Goal: Use online tool/utility: Utilize a website feature to perform a specific function

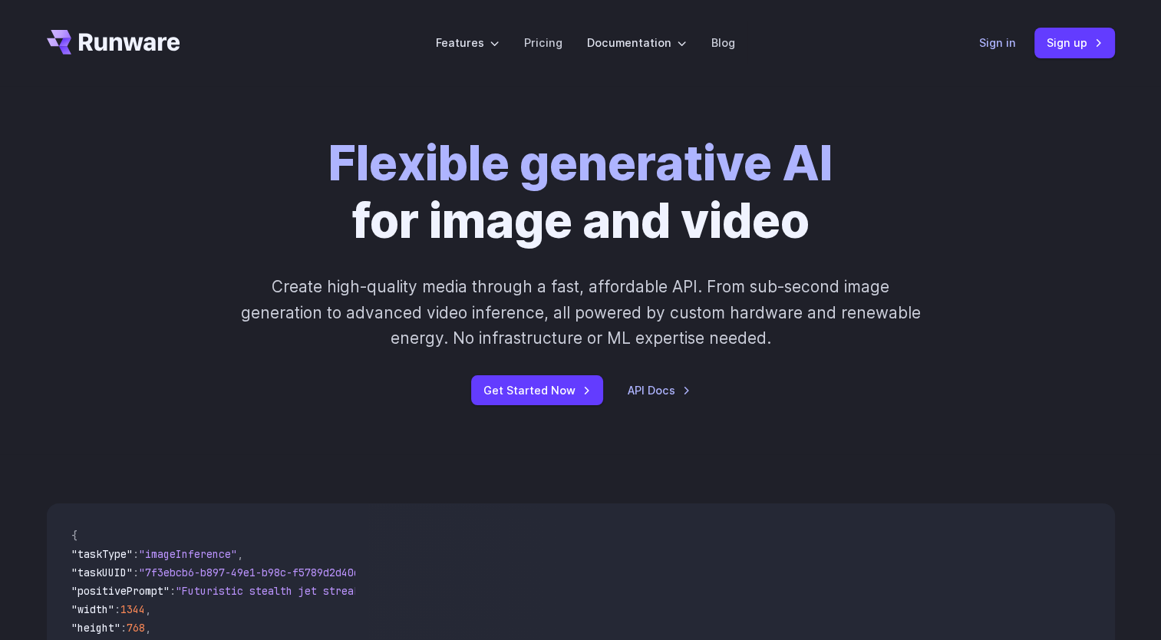
click at [1003, 48] on link "Sign in" at bounding box center [997, 43] width 37 height 18
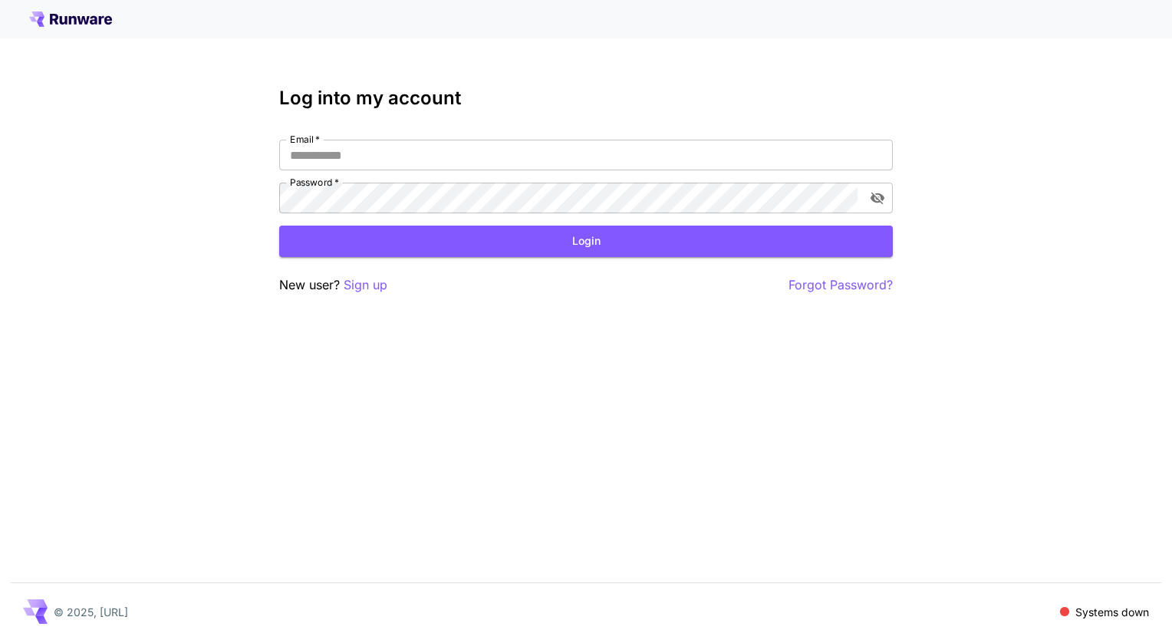
type input "**********"
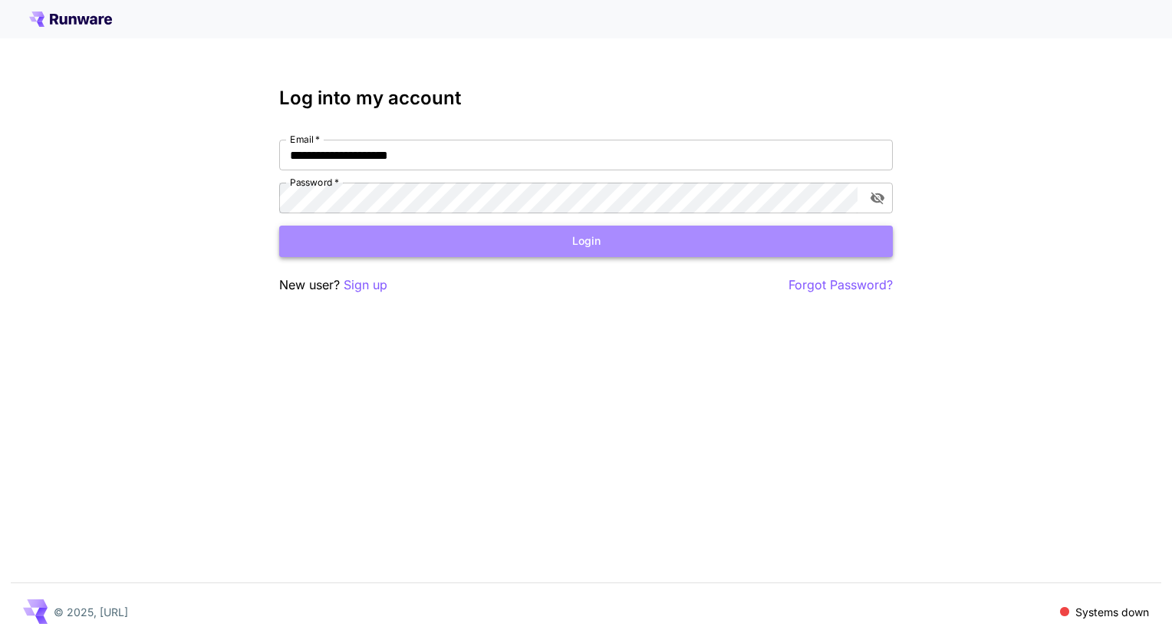
click at [579, 236] on button "Login" at bounding box center [586, 241] width 614 height 31
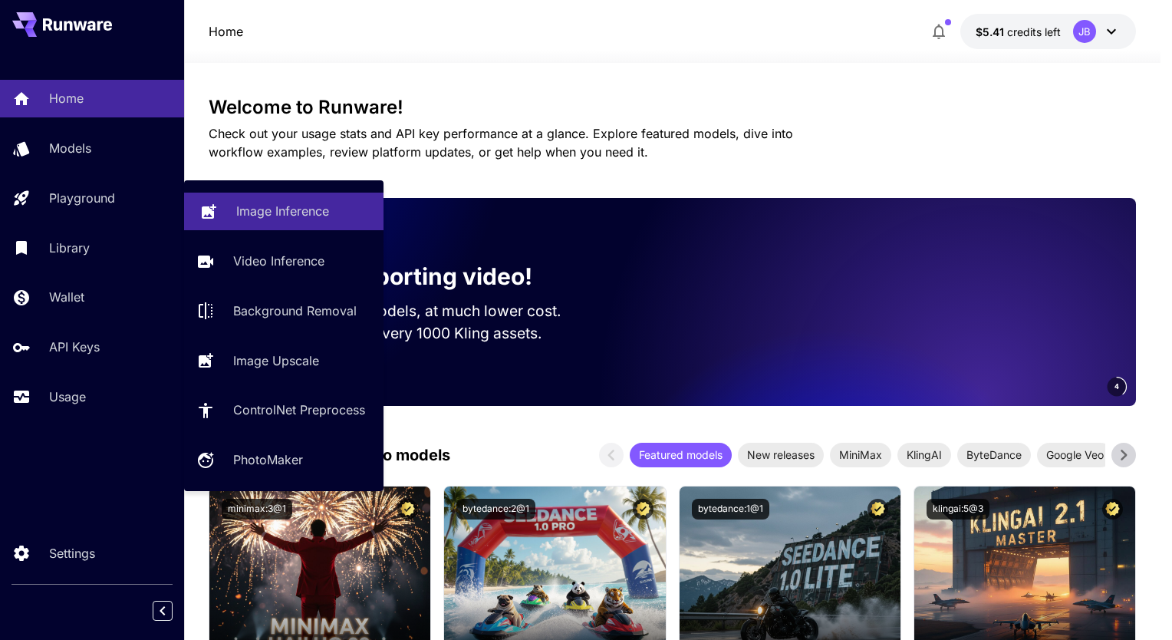
click at [255, 210] on p "Image Inference" at bounding box center [282, 211] width 93 height 18
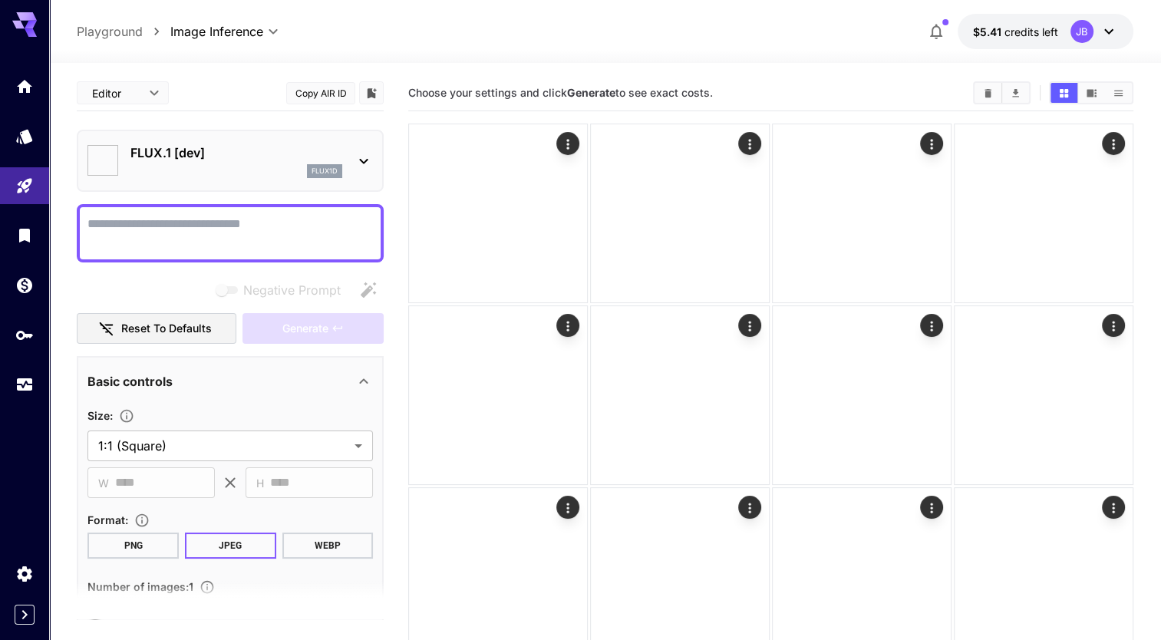
type input "**********"
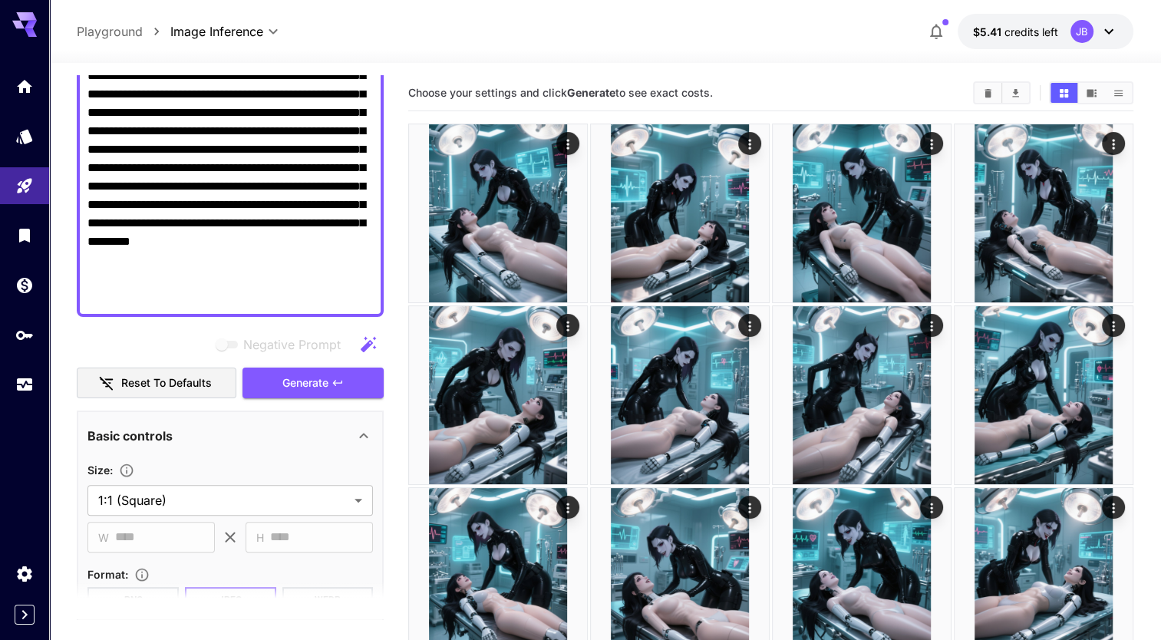
scroll to position [335, 0]
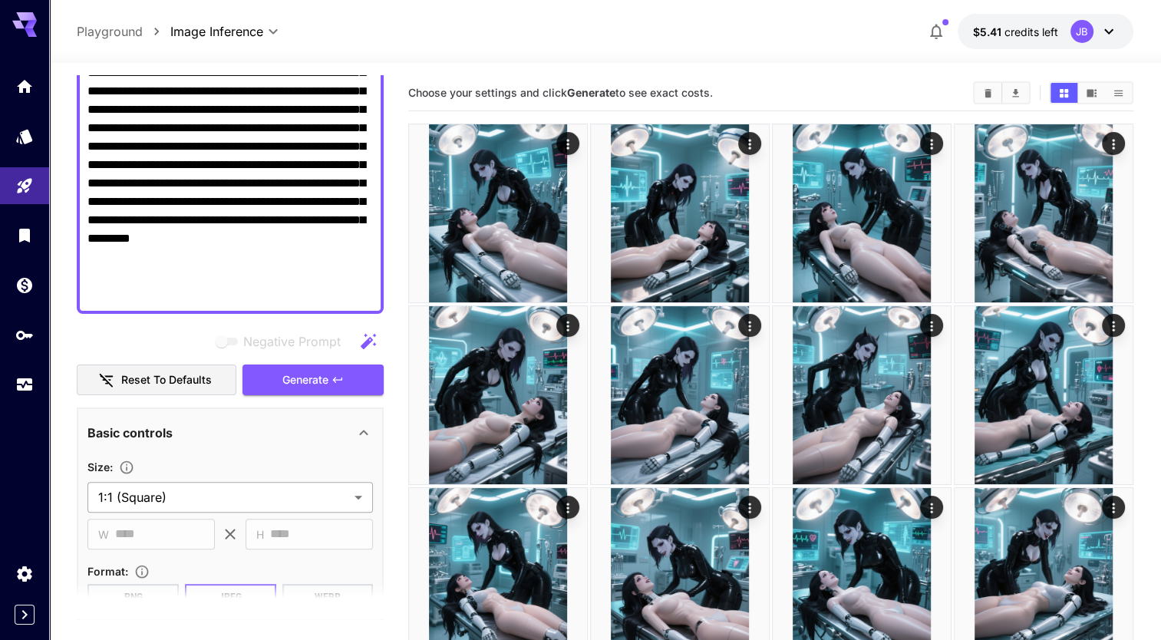
type textarea "**********"
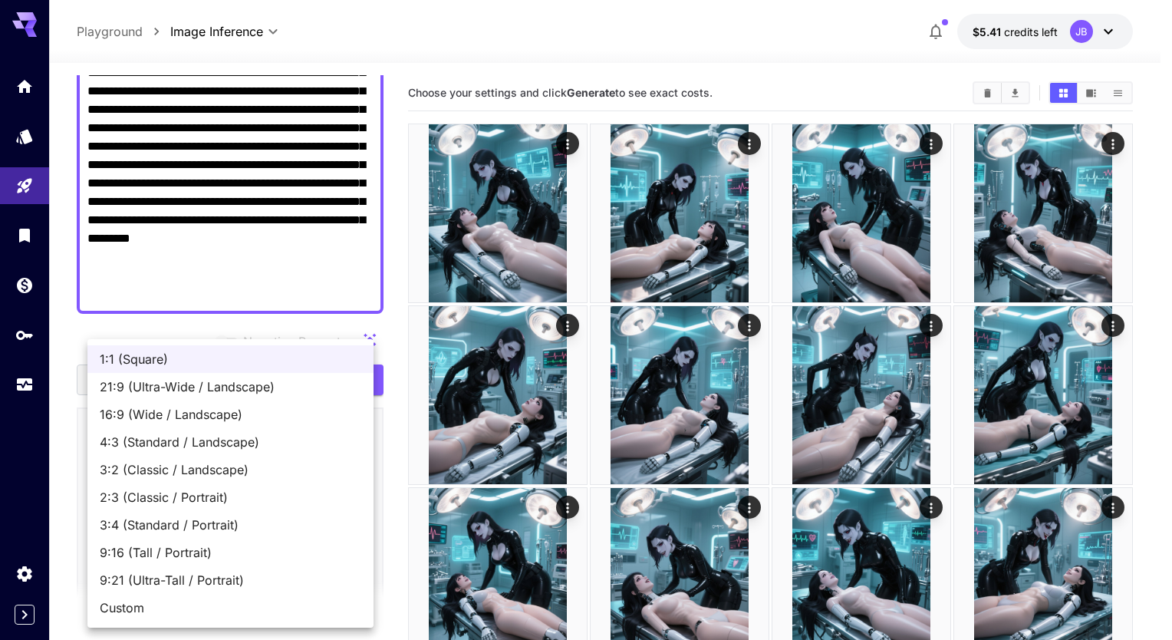
click at [176, 532] on span "3:4 (Standard / Portrait)" at bounding box center [231, 524] width 262 height 18
type input "**********"
type input "***"
type input "****"
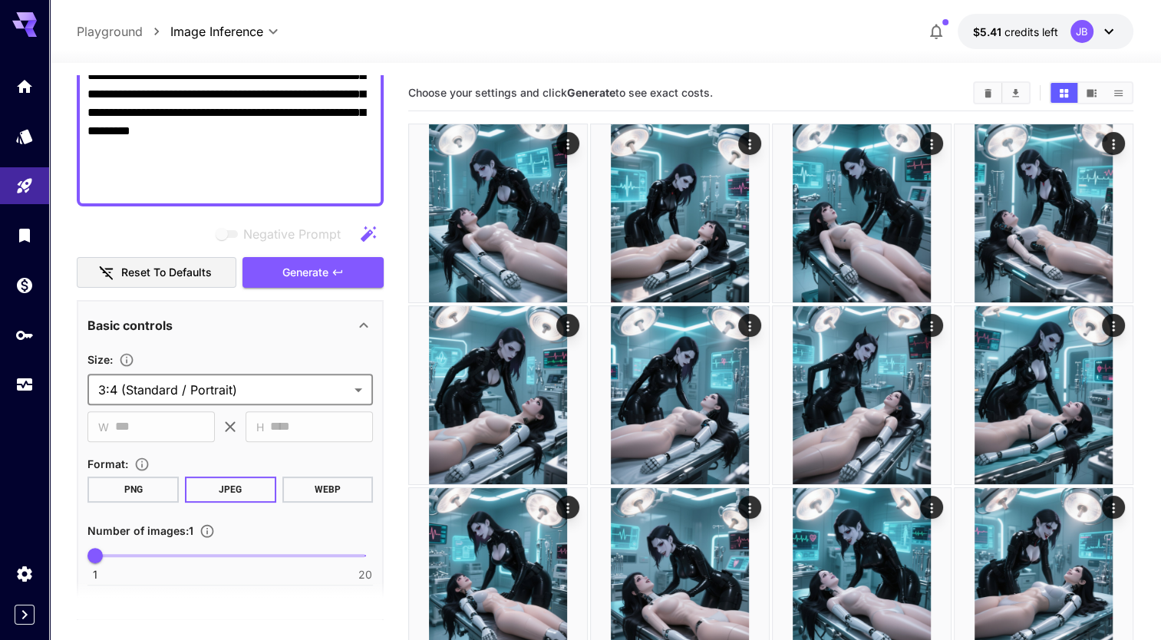
scroll to position [446, 0]
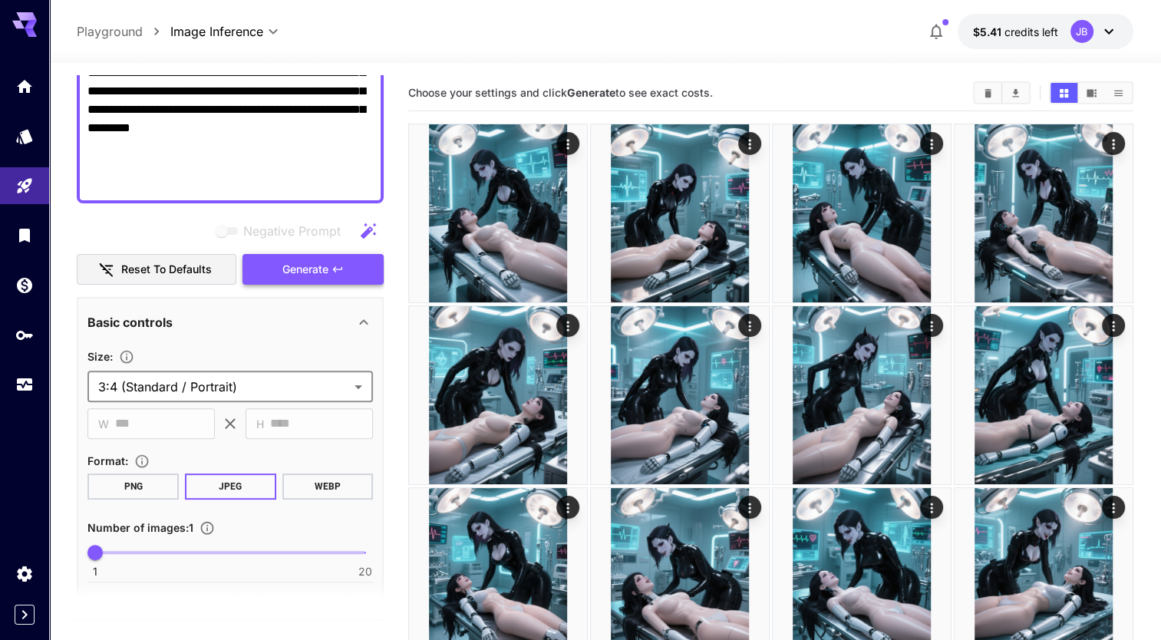
click at [302, 262] on span "Generate" at bounding box center [305, 269] width 46 height 19
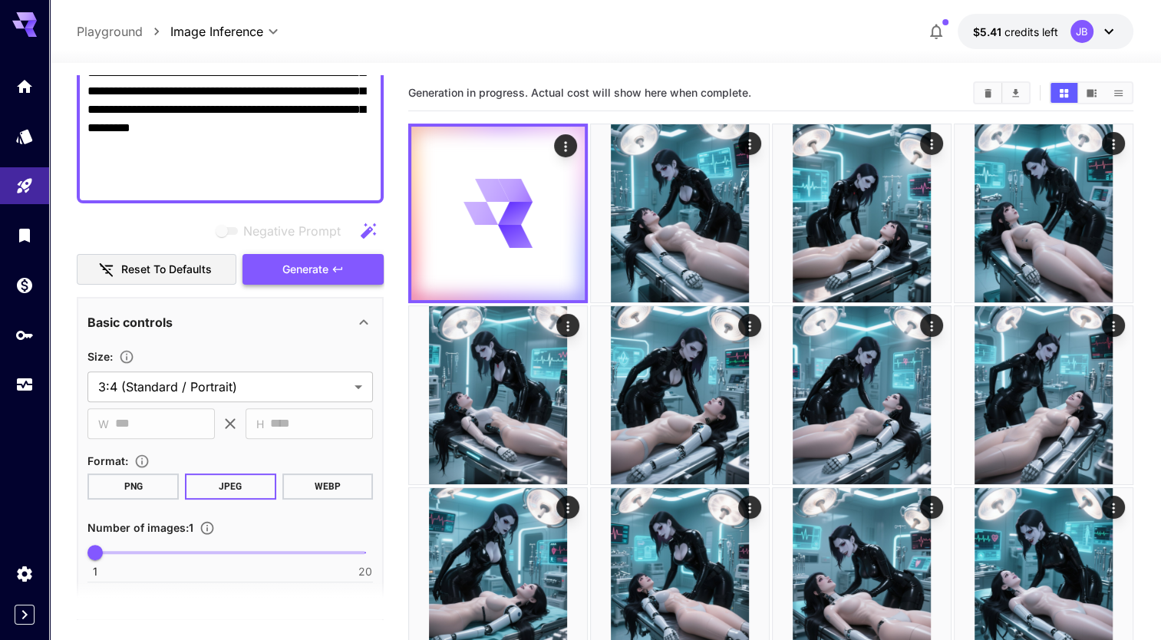
scroll to position [0, 0]
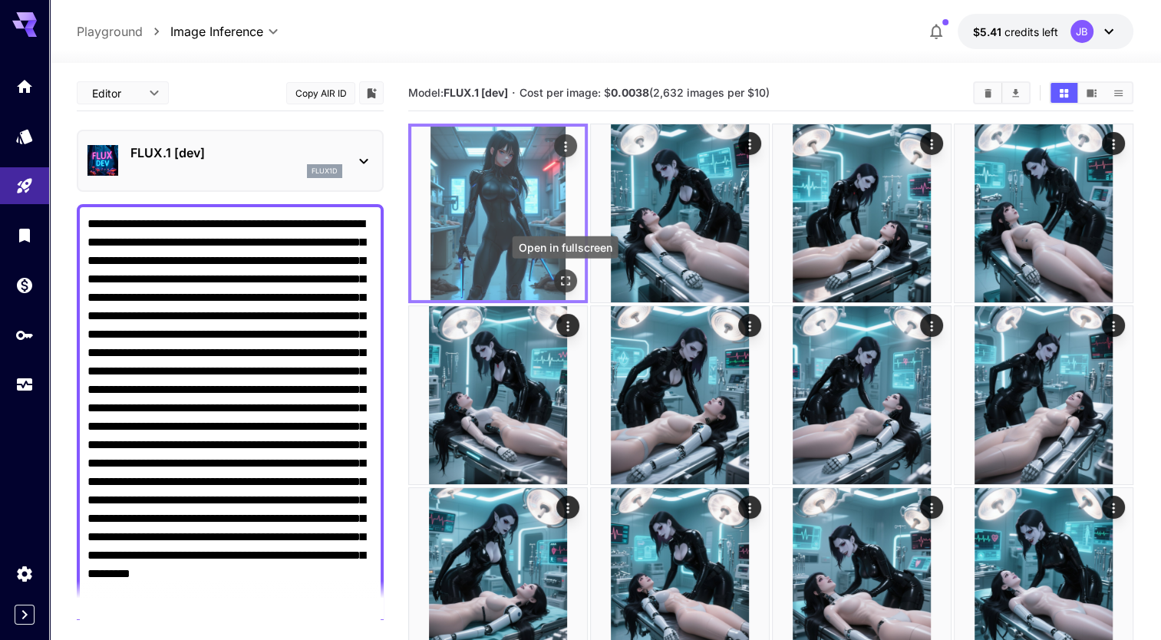
click at [568, 275] on icon "Open in fullscreen" at bounding box center [565, 280] width 15 height 15
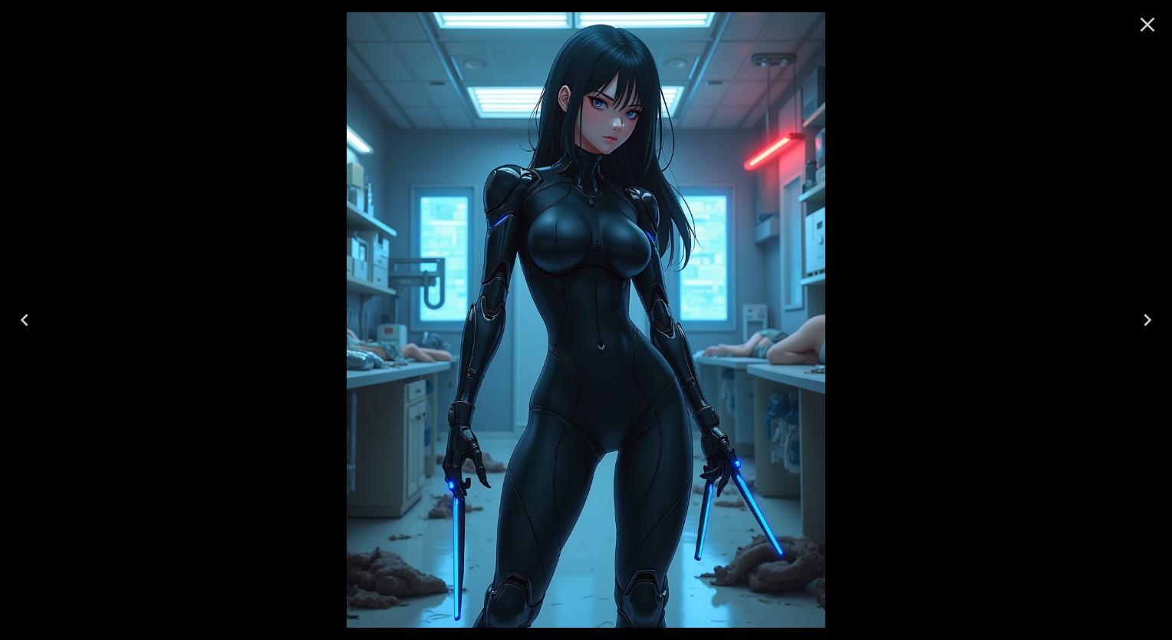
click at [1148, 18] on icon "Close" at bounding box center [1147, 24] width 25 height 25
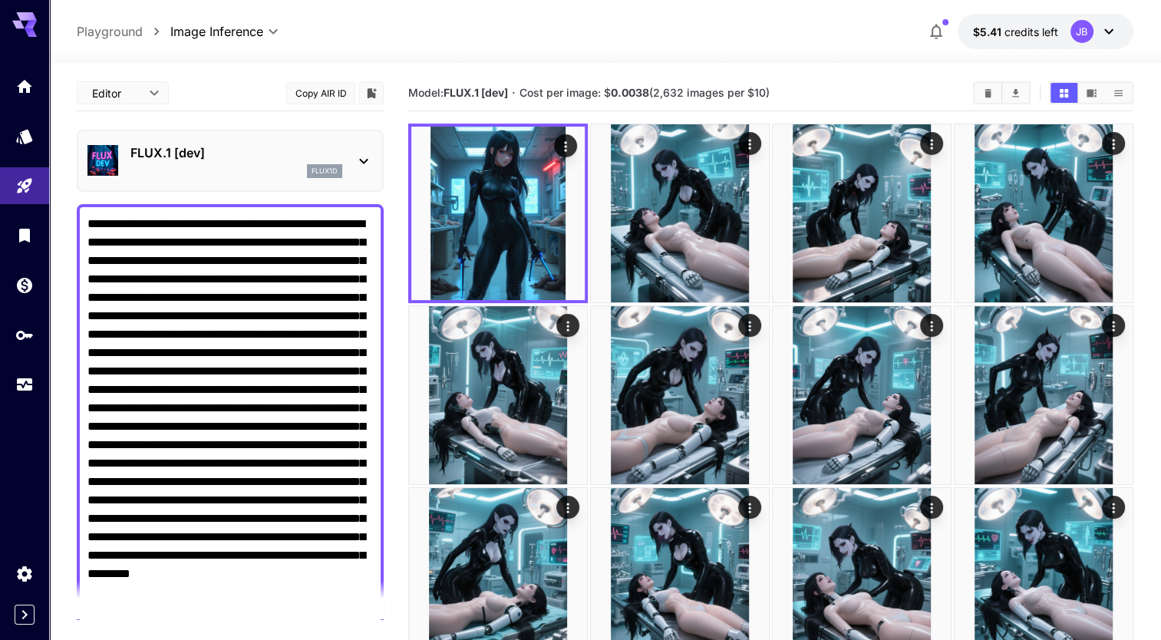
click at [170, 388] on textarea "Negative Prompt" at bounding box center [229, 426] width 285 height 423
click at [221, 371] on textarea "Negative Prompt" at bounding box center [229, 426] width 285 height 423
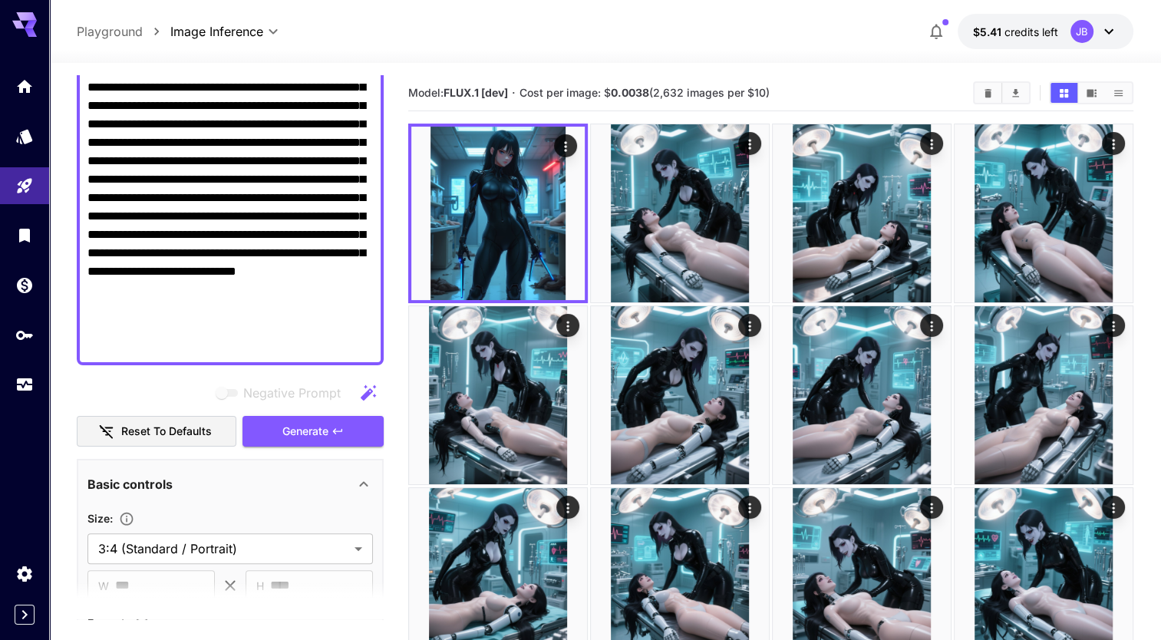
scroll to position [303, 0]
type textarea "**********"
click at [308, 433] on span "Generate" at bounding box center [305, 430] width 46 height 19
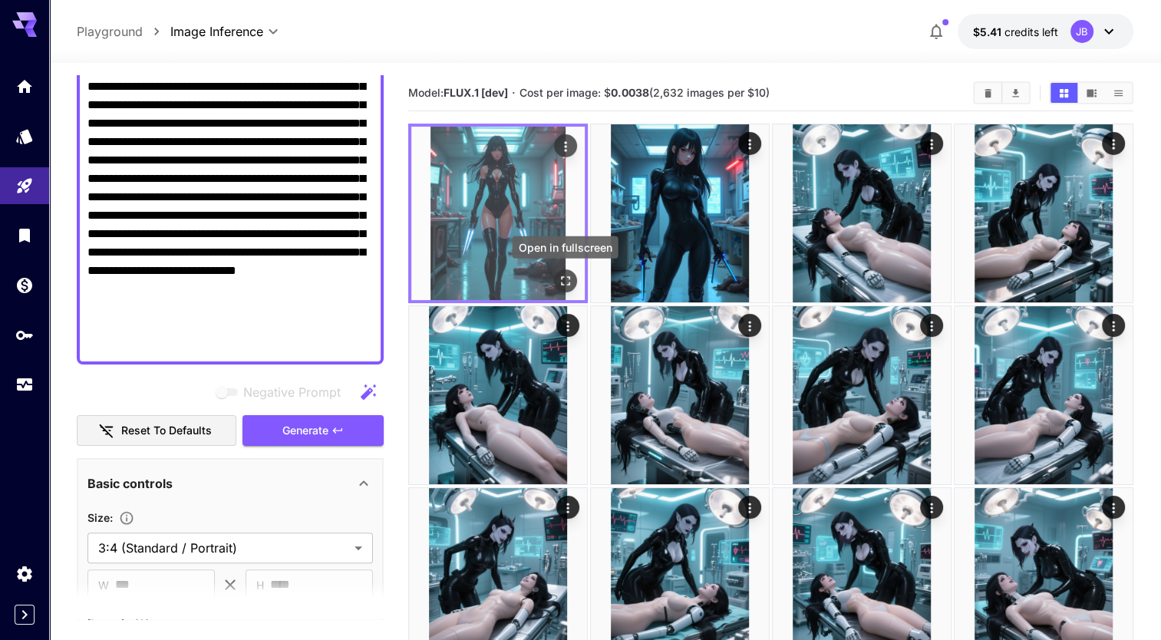
click at [568, 275] on icon "Open in fullscreen" at bounding box center [565, 280] width 15 height 15
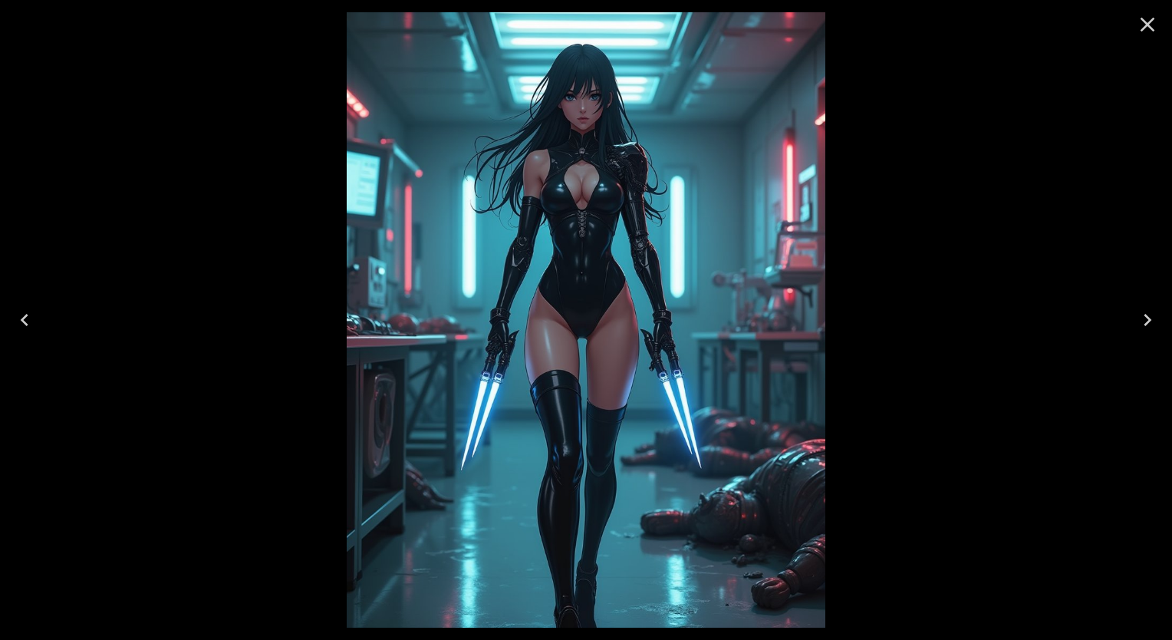
click at [1154, 28] on icon "Close" at bounding box center [1147, 24] width 25 height 25
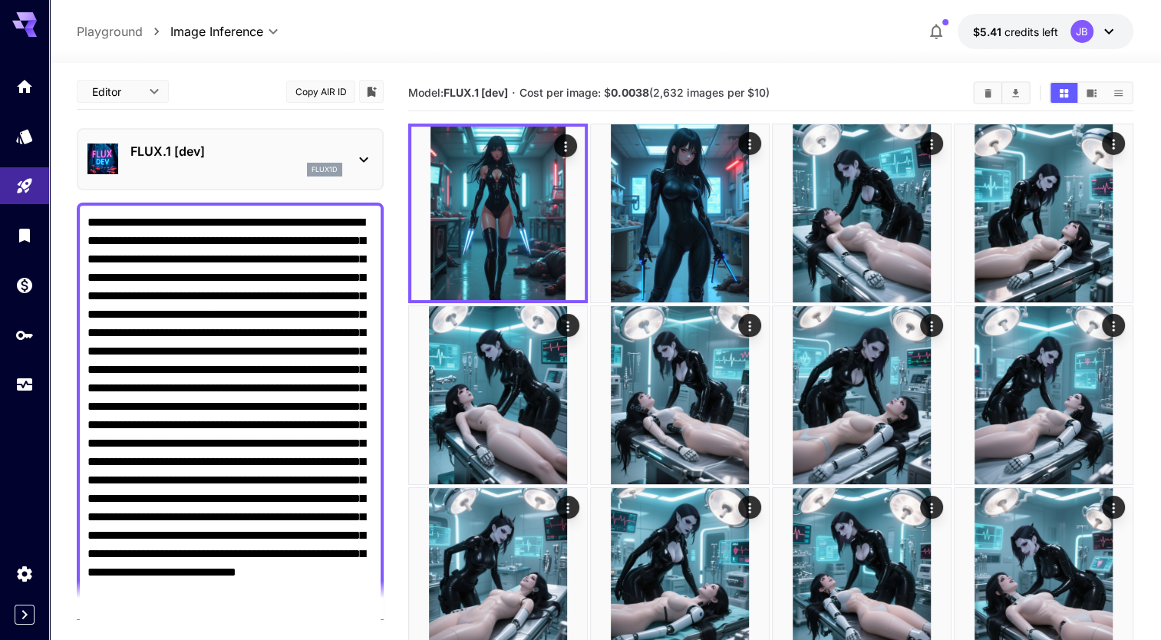
scroll to position [0, 0]
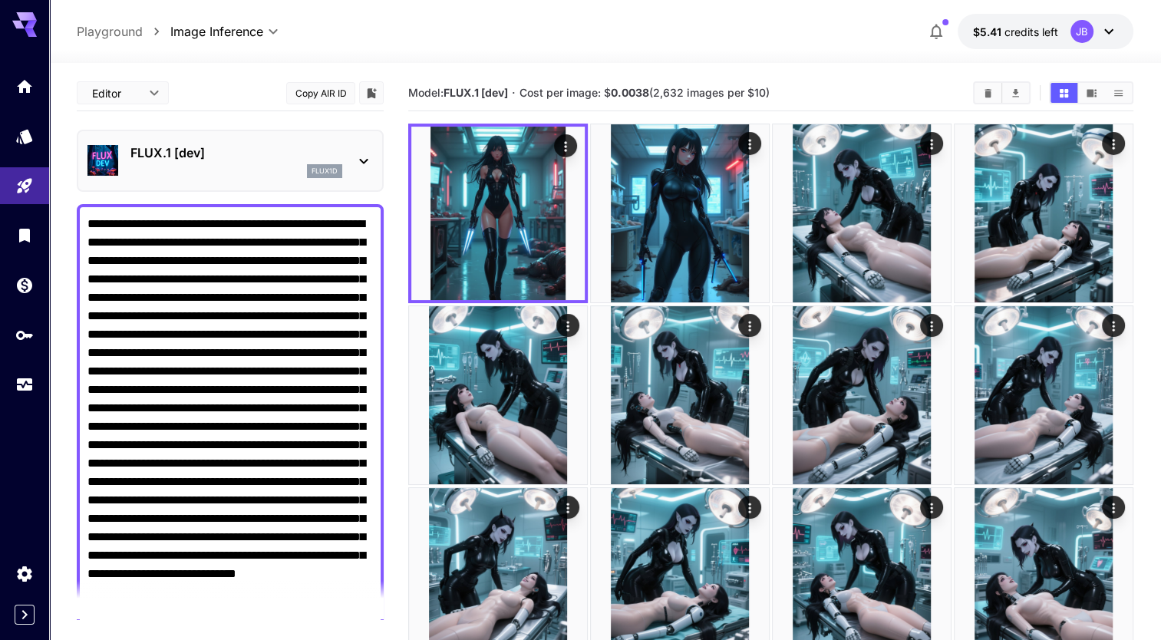
click at [304, 167] on div "flux1d" at bounding box center [236, 171] width 212 height 14
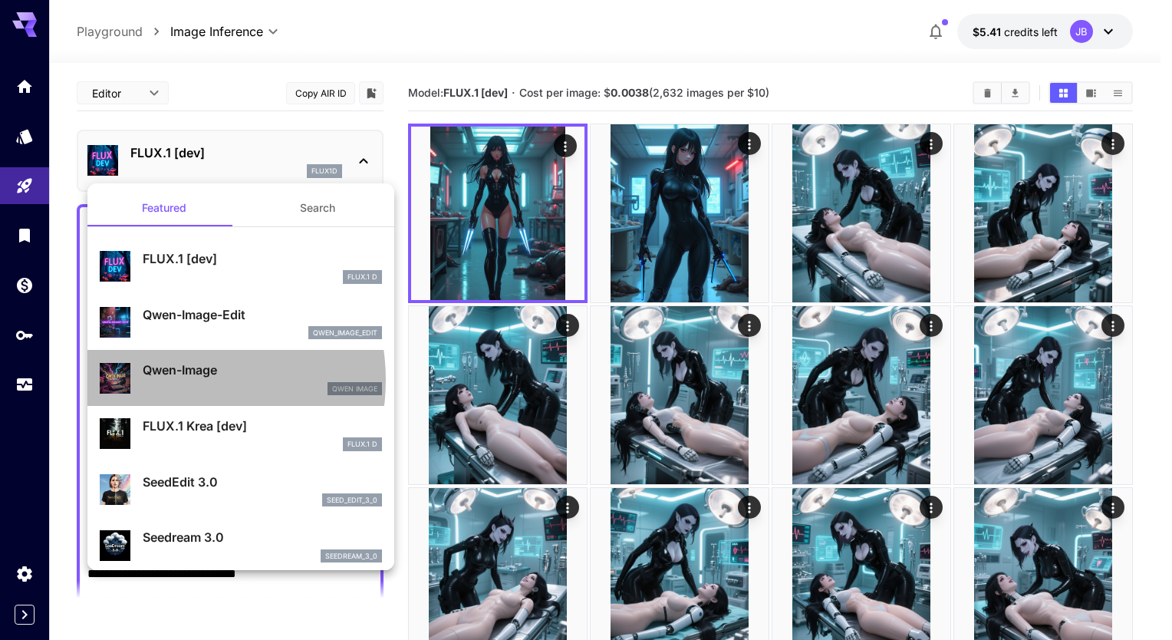
click at [174, 380] on div "Qwen-Image Qwen Image" at bounding box center [262, 378] width 239 height 35
type input "**"
type input "***"
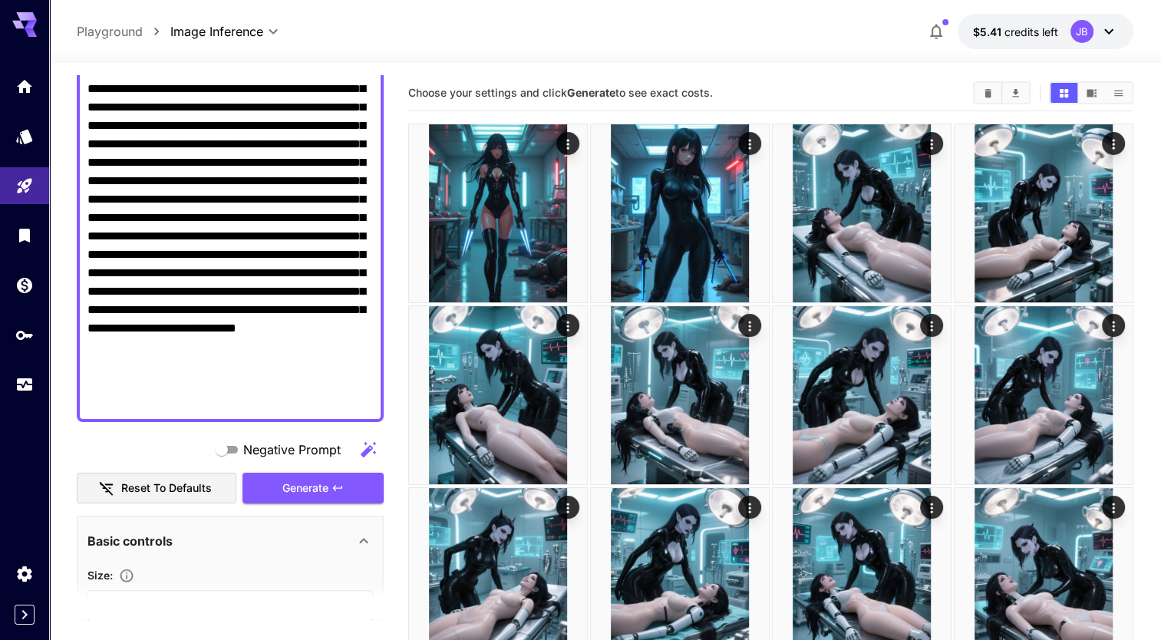
scroll to position [250, 0]
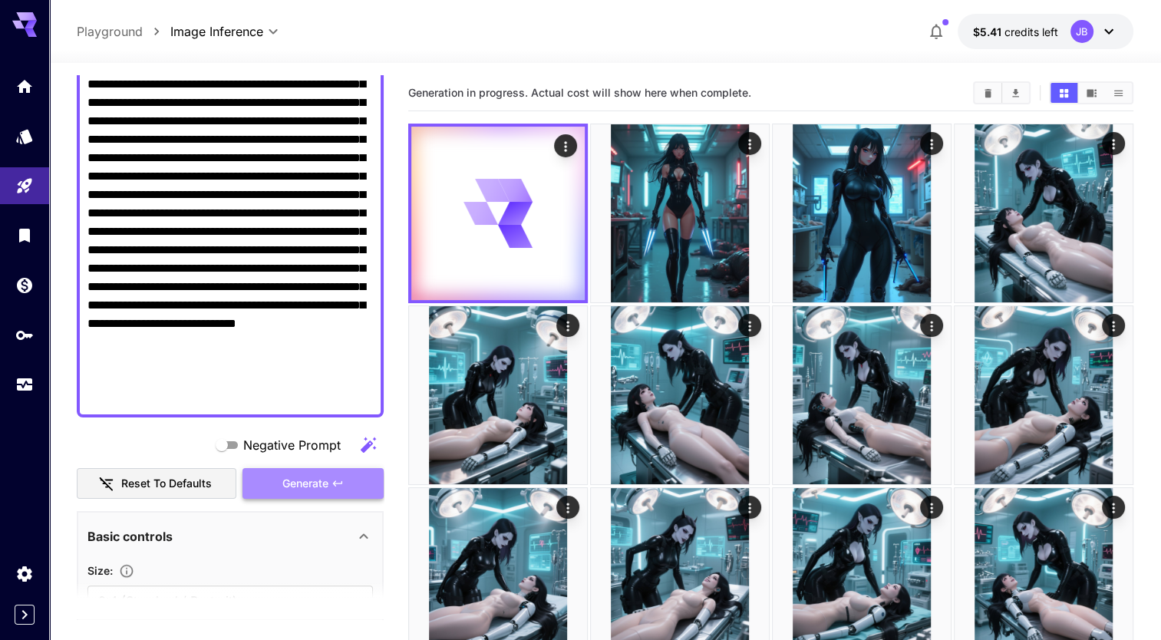
click at [330, 474] on button "Generate" at bounding box center [312, 483] width 141 height 31
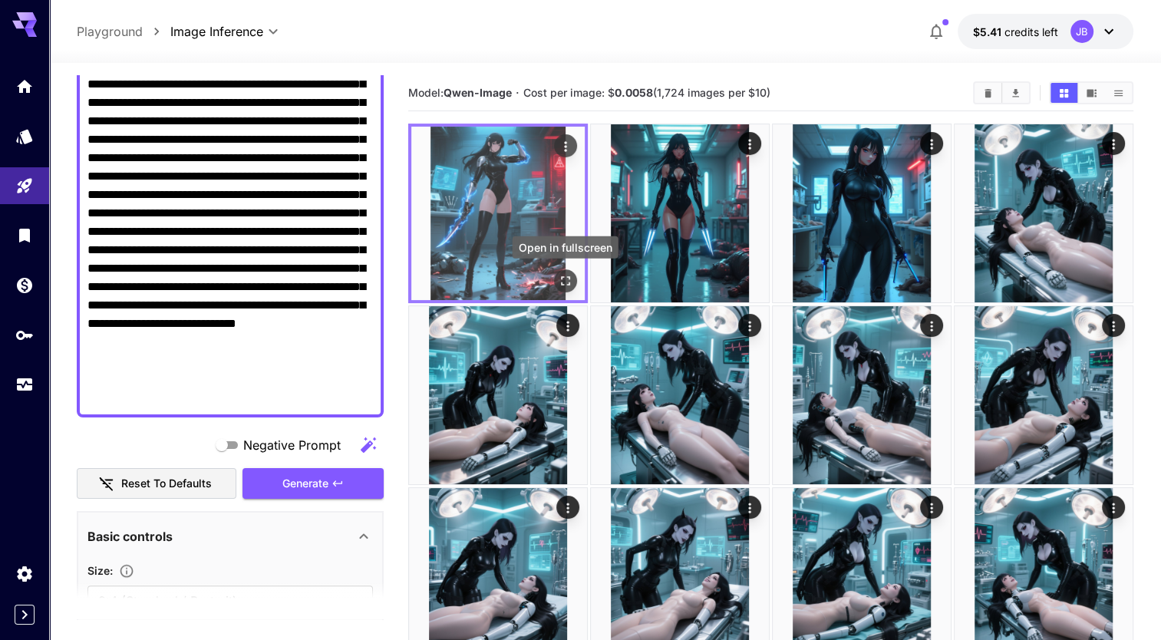
click at [571, 276] on icon "Open in fullscreen" at bounding box center [565, 280] width 15 height 15
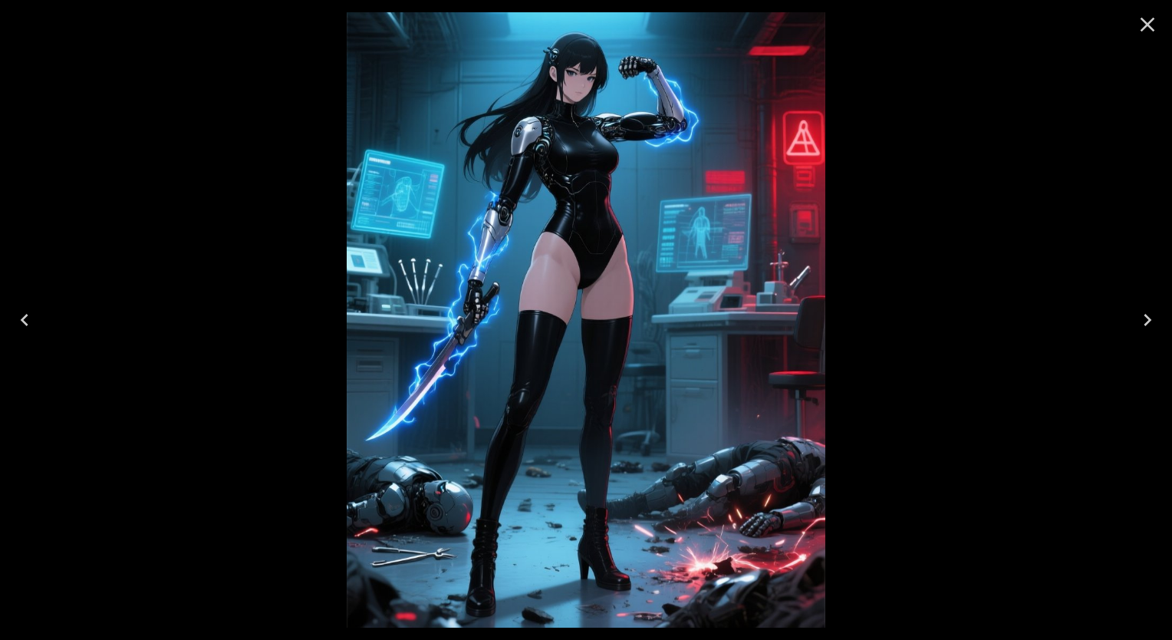
click at [1150, 29] on icon "Close" at bounding box center [1147, 24] width 25 height 25
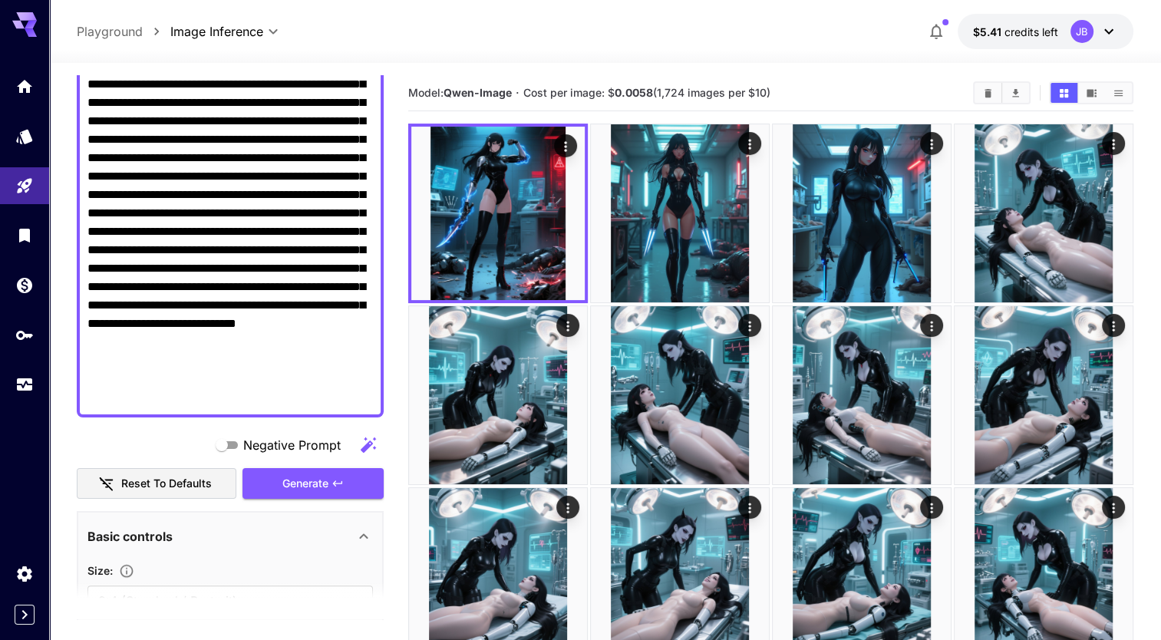
click at [308, 175] on textarea "Negative Prompt" at bounding box center [229, 186] width 285 height 442
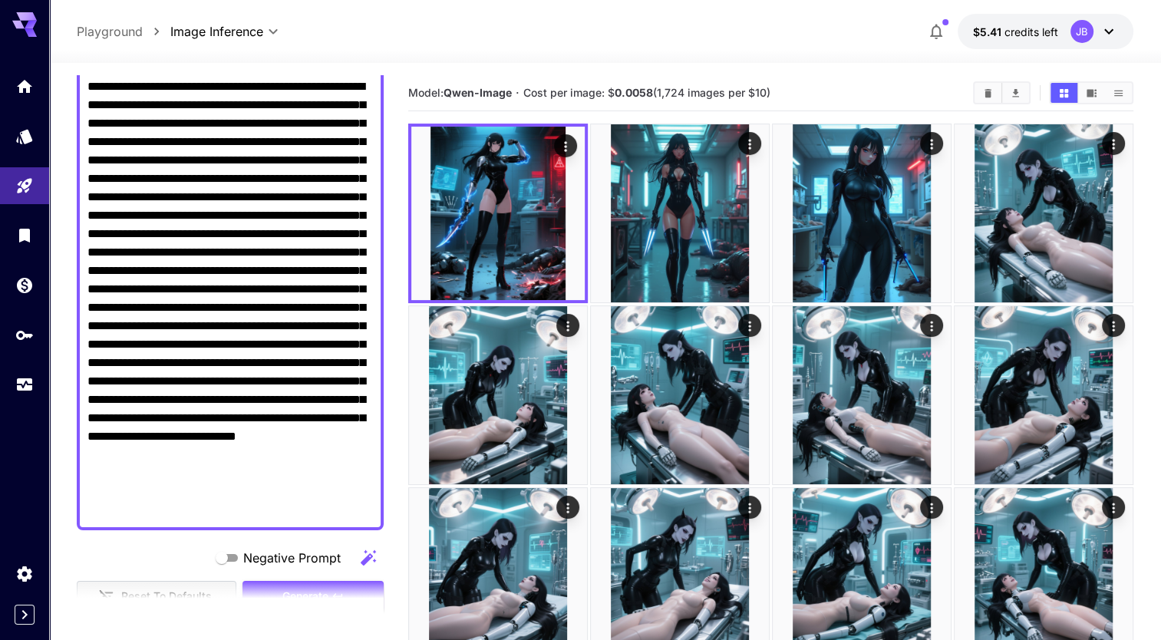
scroll to position [138, 0]
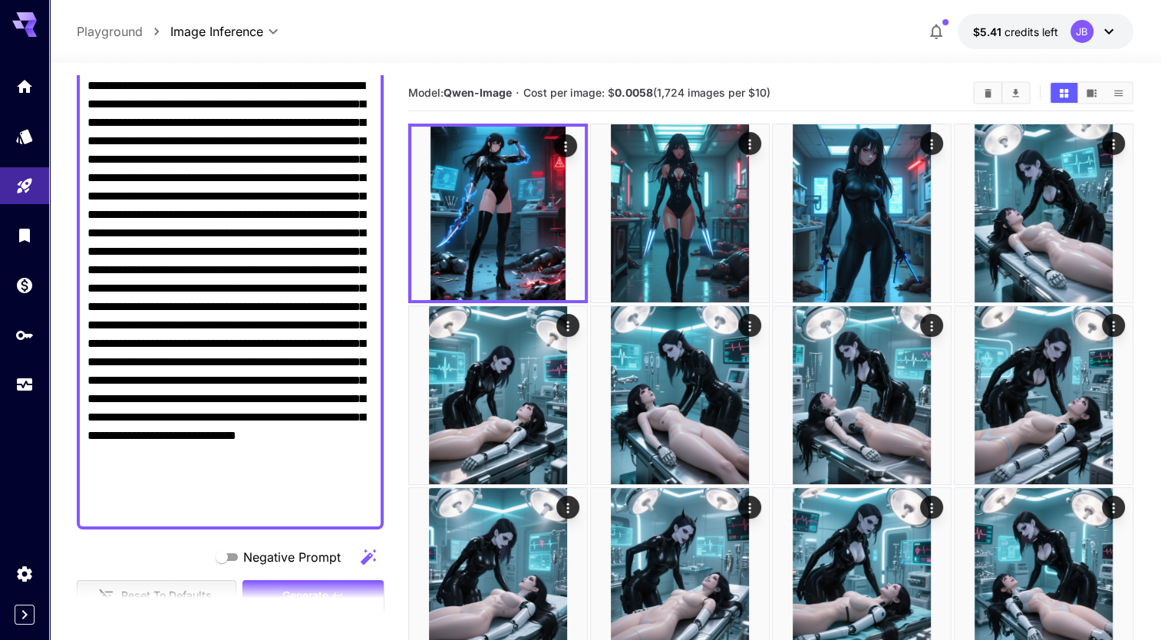
click at [169, 158] on textarea "Negative Prompt" at bounding box center [229, 298] width 285 height 442
click at [119, 301] on textarea "Negative Prompt" at bounding box center [229, 298] width 285 height 442
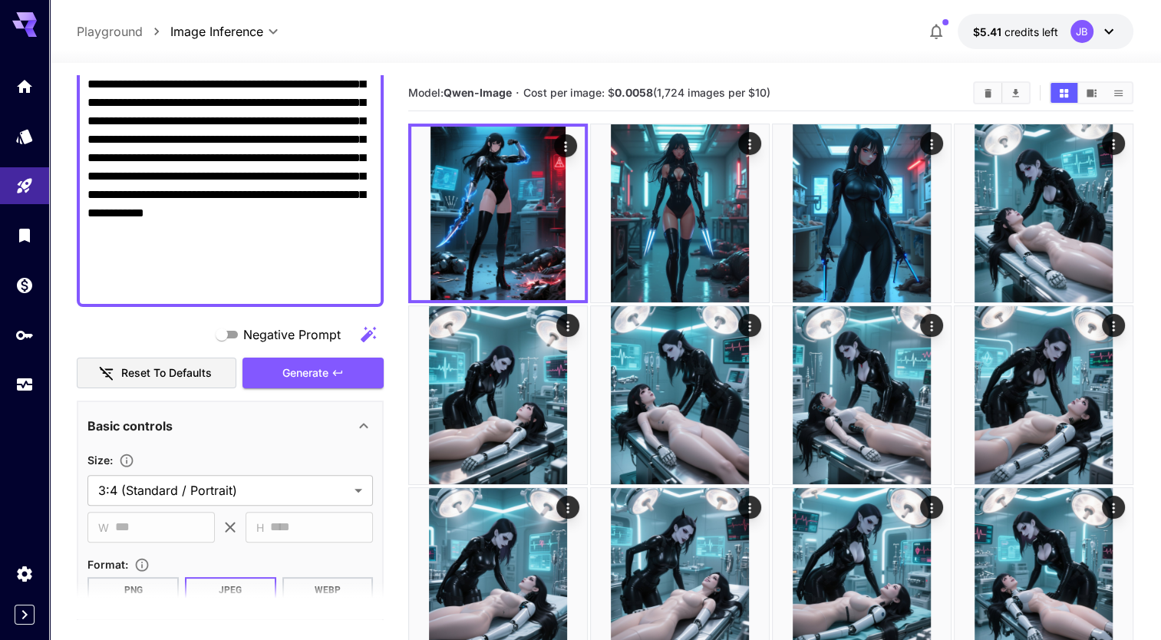
scroll to position [429, 0]
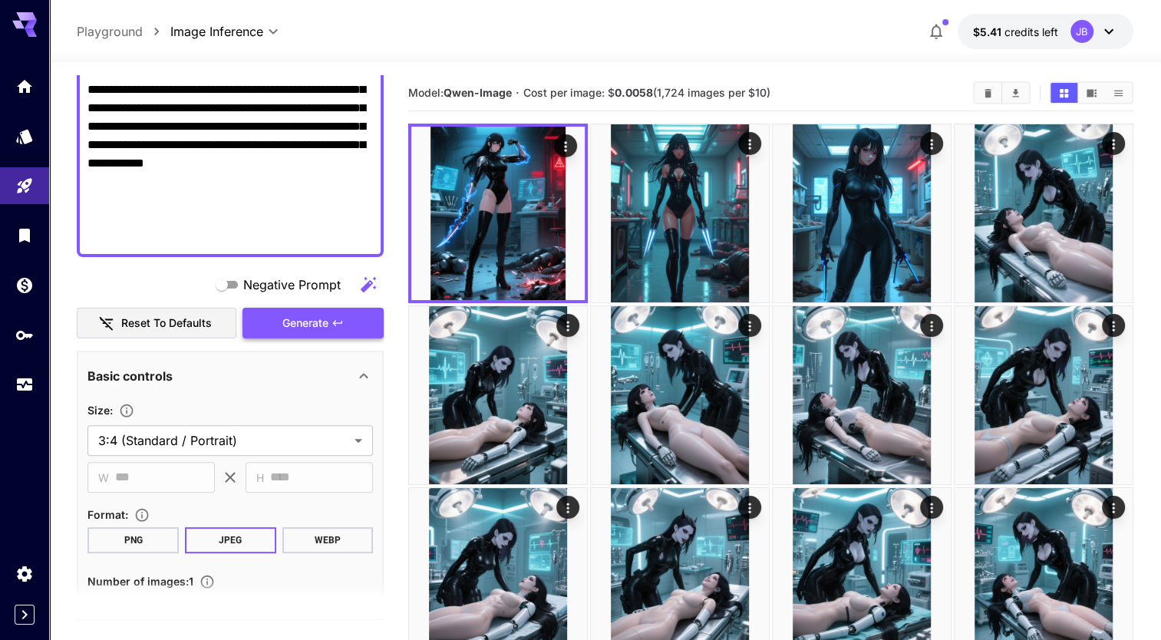
type textarea "**********"
click at [317, 332] on button "Generate" at bounding box center [312, 323] width 141 height 31
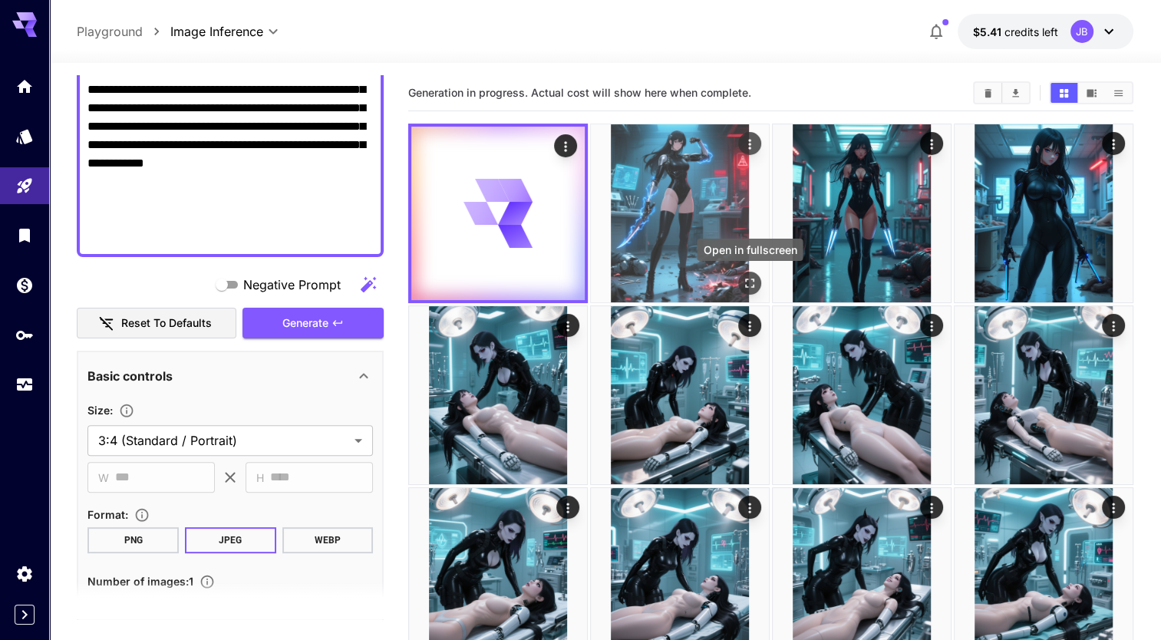
click at [750, 281] on icon "Open in fullscreen" at bounding box center [749, 282] width 15 height 15
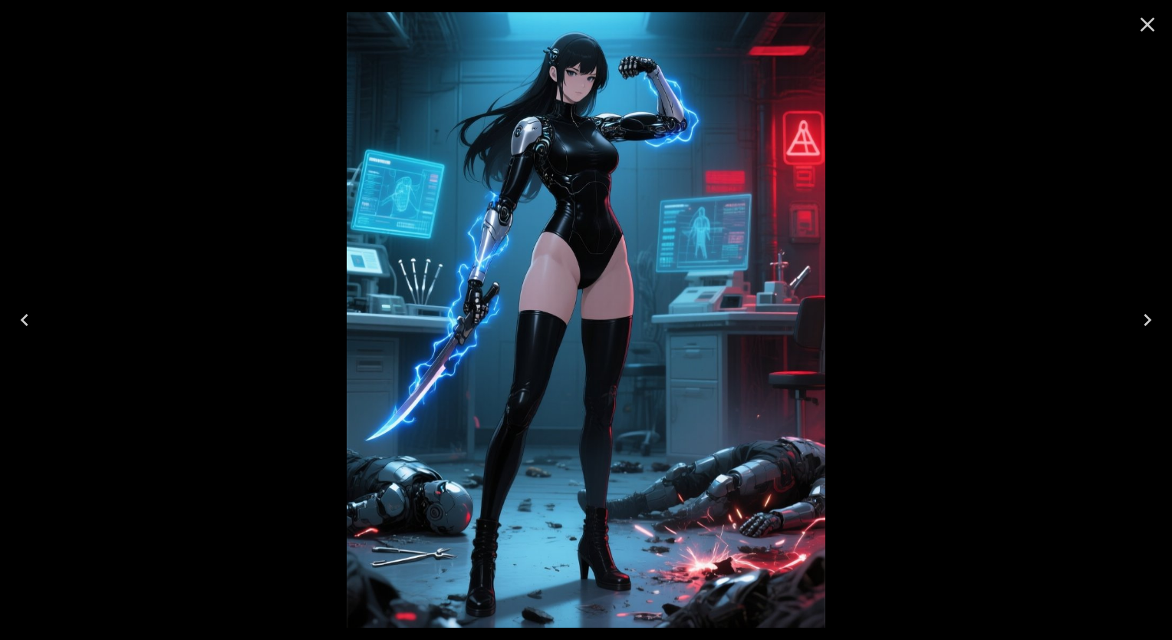
click at [1151, 19] on icon "Close" at bounding box center [1148, 25] width 15 height 15
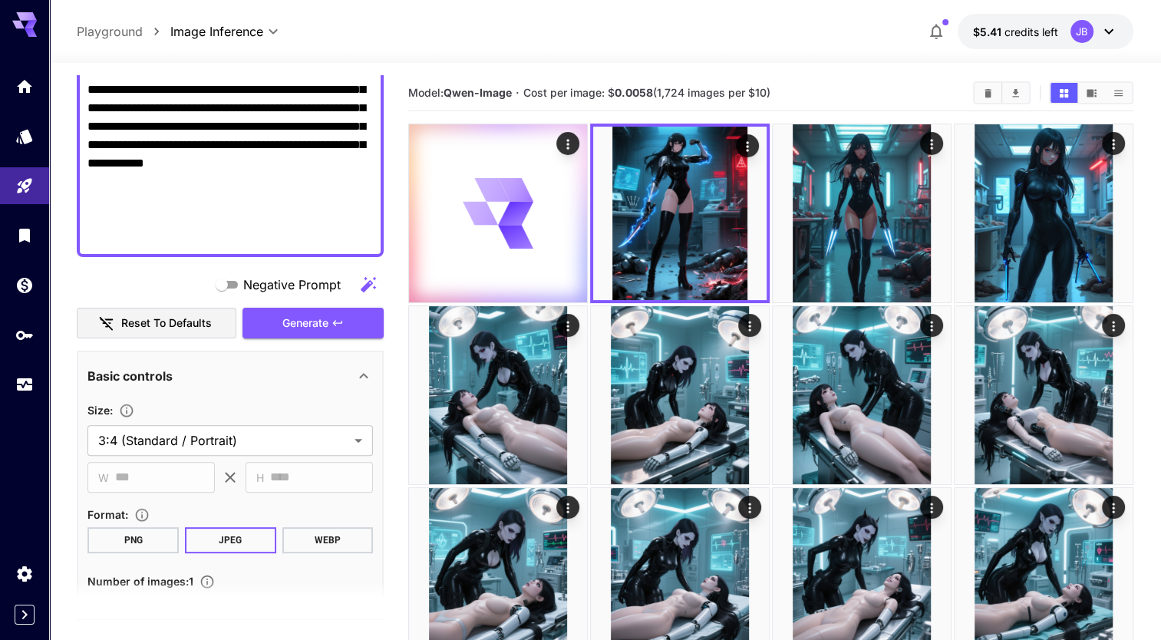
scroll to position [285, 0]
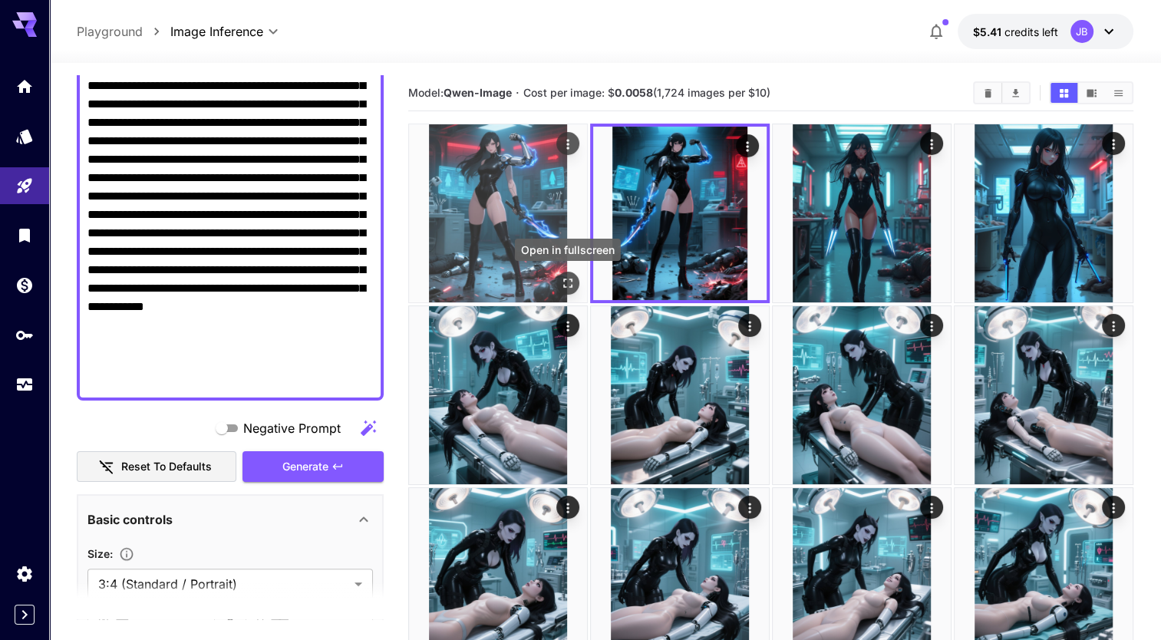
click at [568, 281] on icon "Open in fullscreen" at bounding box center [567, 282] width 15 height 15
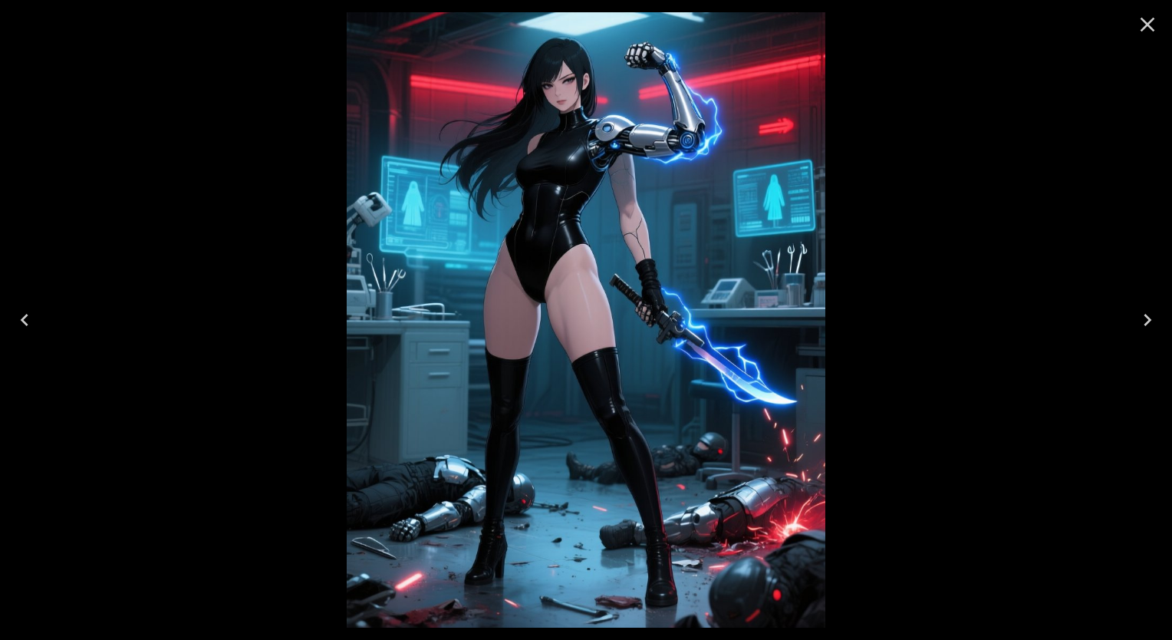
click at [1146, 28] on icon "Close" at bounding box center [1147, 24] width 25 height 25
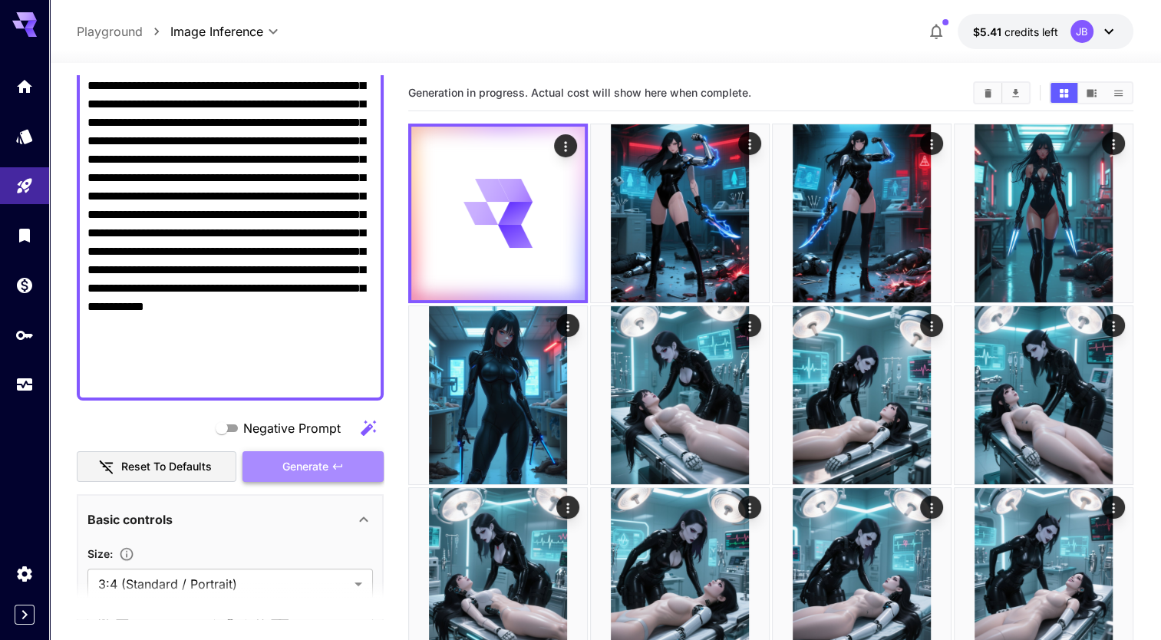
click at [294, 451] on button "Generate" at bounding box center [312, 466] width 141 height 31
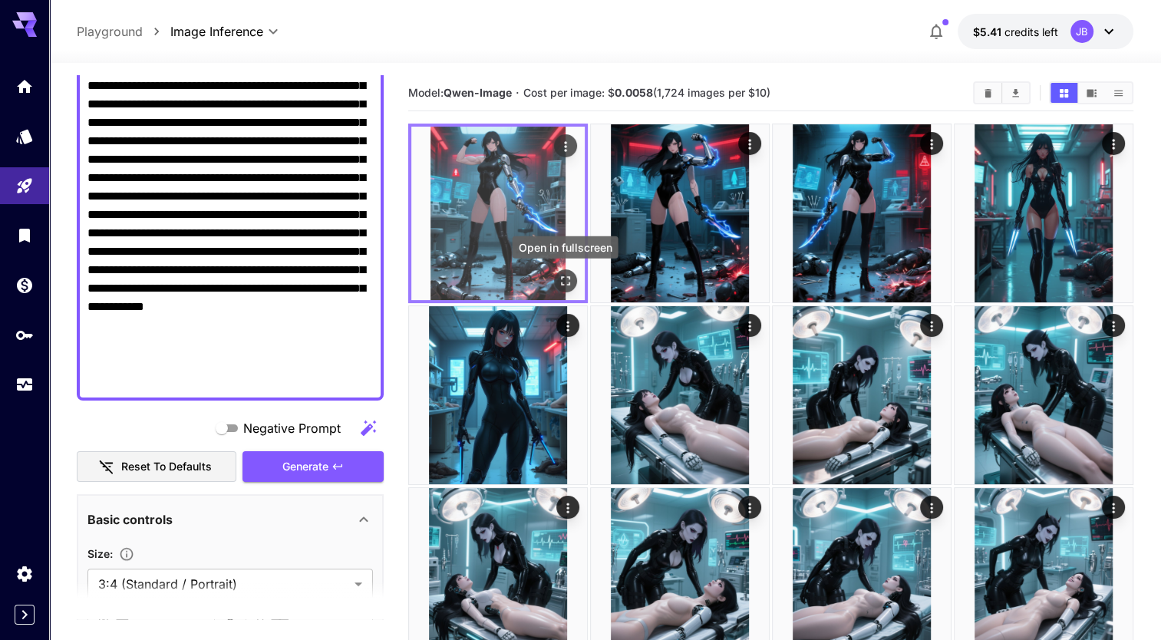
click at [568, 281] on icon "Open in fullscreen" at bounding box center [565, 280] width 15 height 15
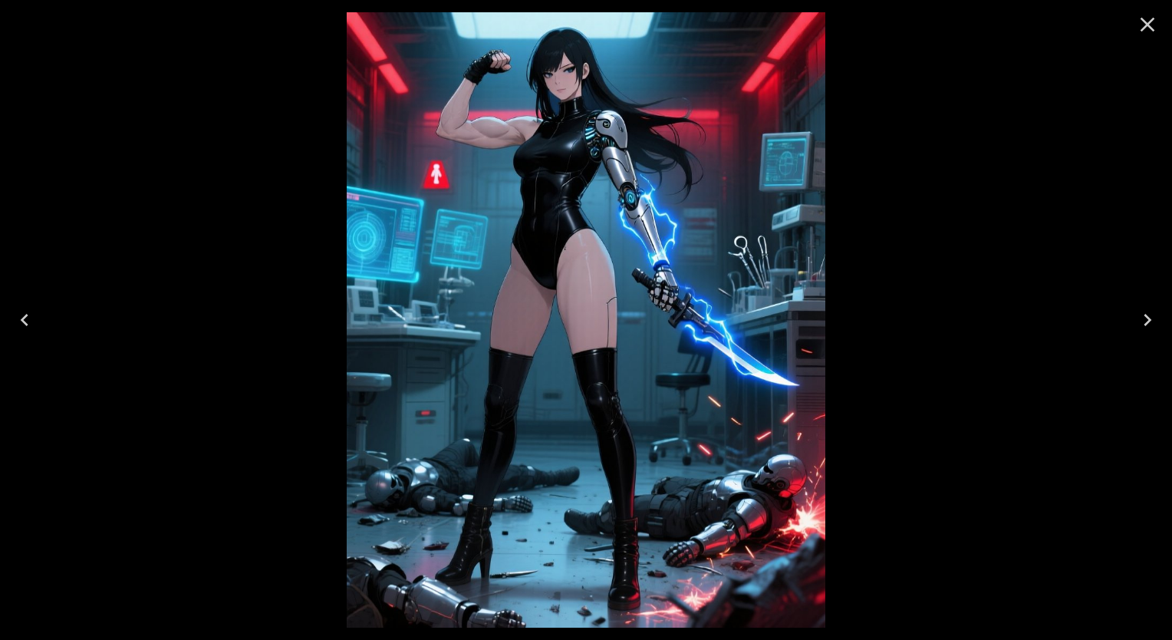
click at [1148, 29] on icon "Close" at bounding box center [1147, 24] width 25 height 25
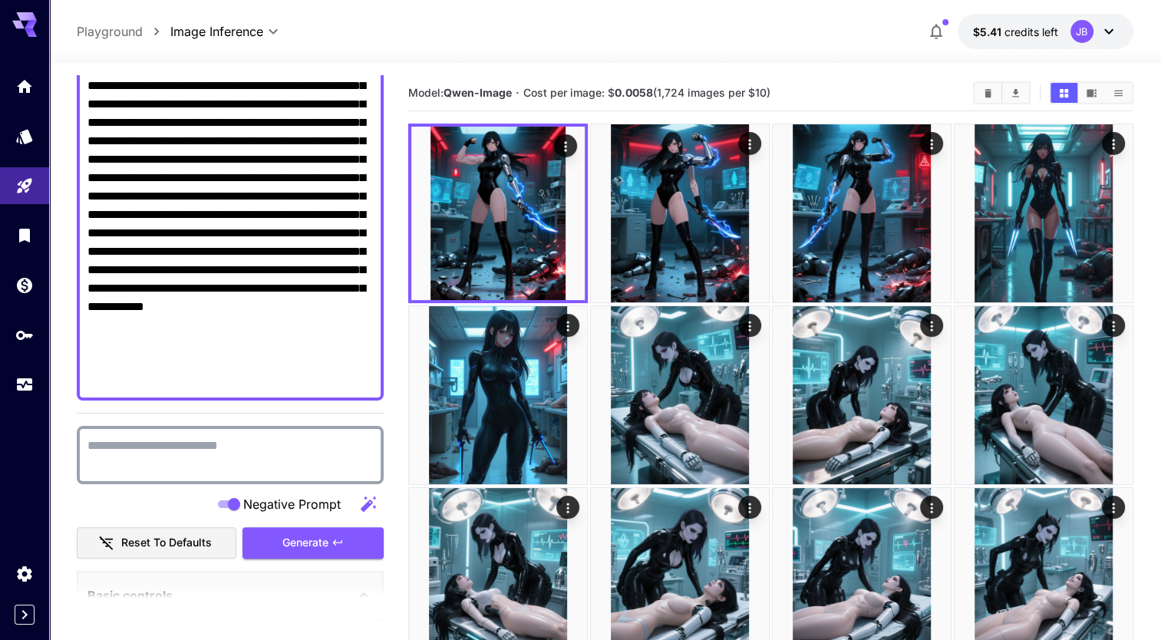
click at [261, 451] on textarea "Negative Prompt" at bounding box center [229, 454] width 285 height 37
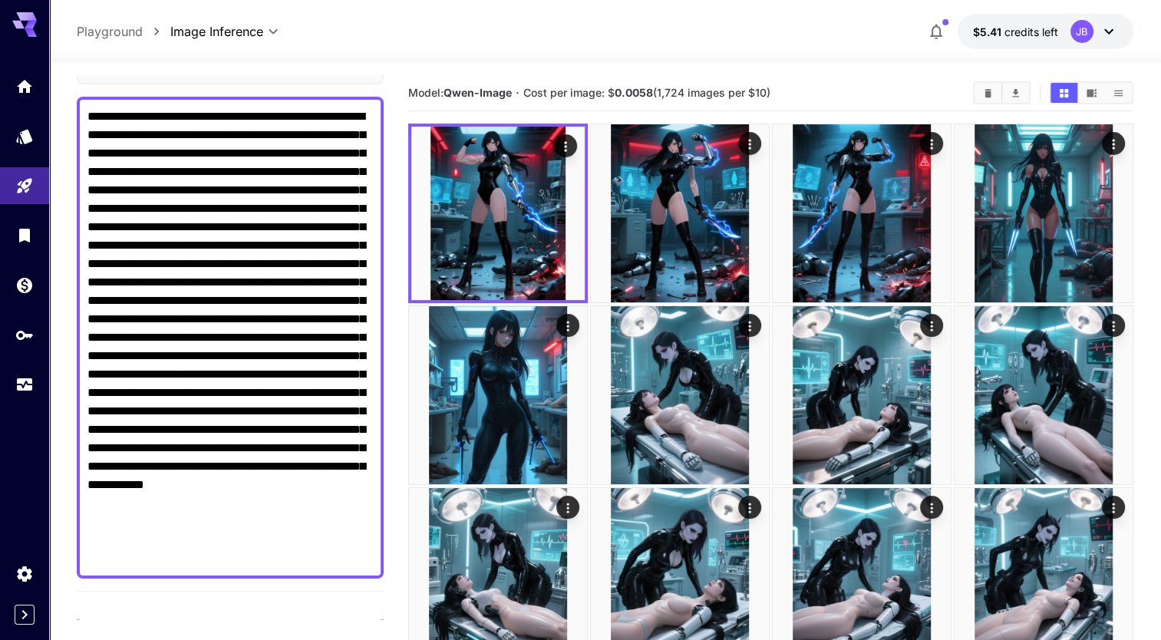
scroll to position [104, 0]
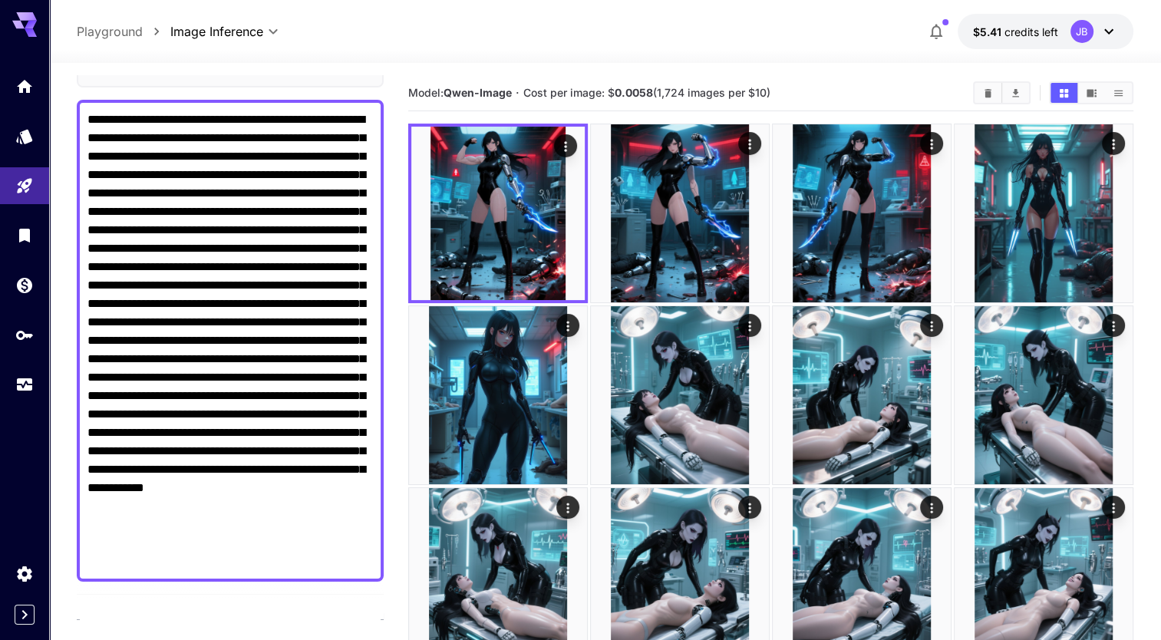
type textarea "**********"
click at [198, 170] on textarea "Negative Prompt" at bounding box center [229, 340] width 285 height 460
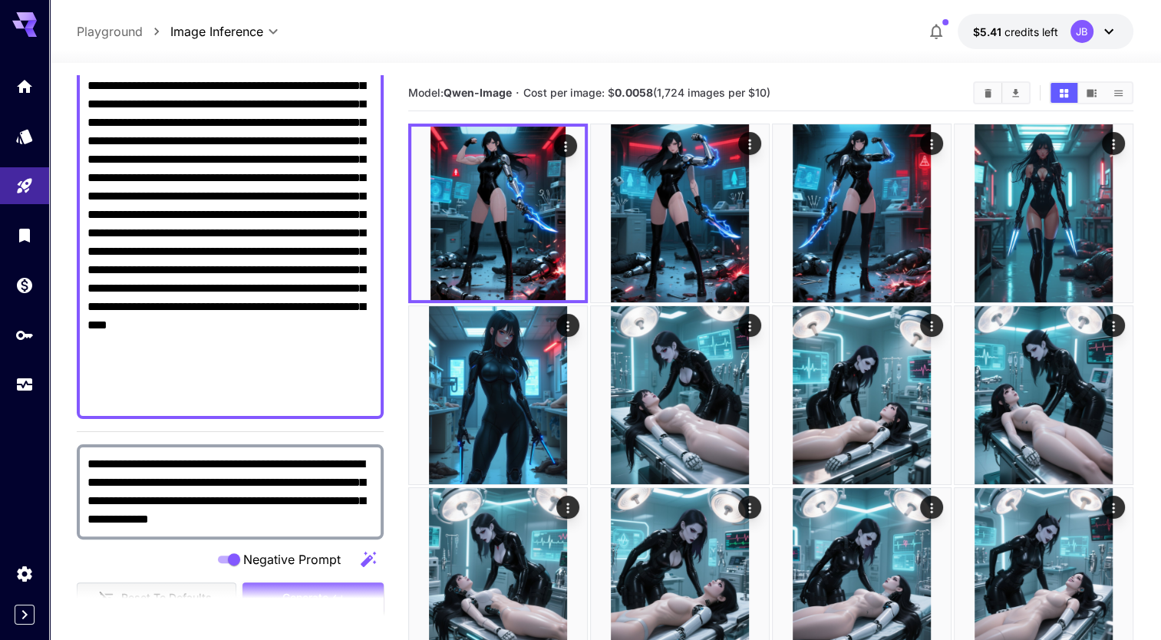
scroll to position [390, 0]
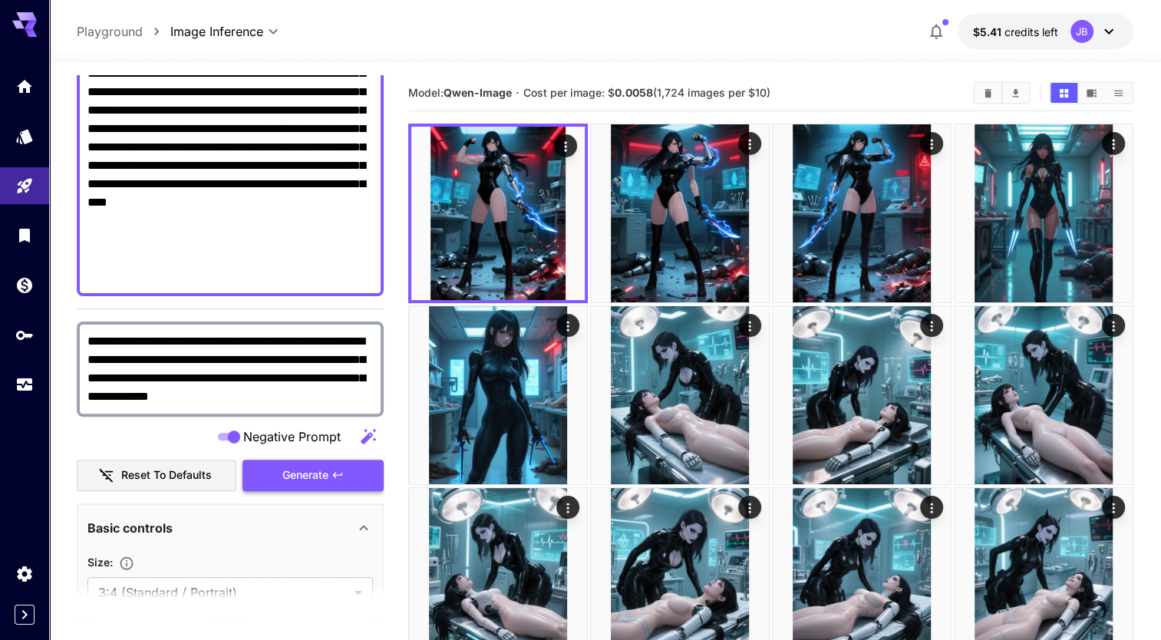
click at [278, 476] on button "Generate" at bounding box center [312, 474] width 141 height 31
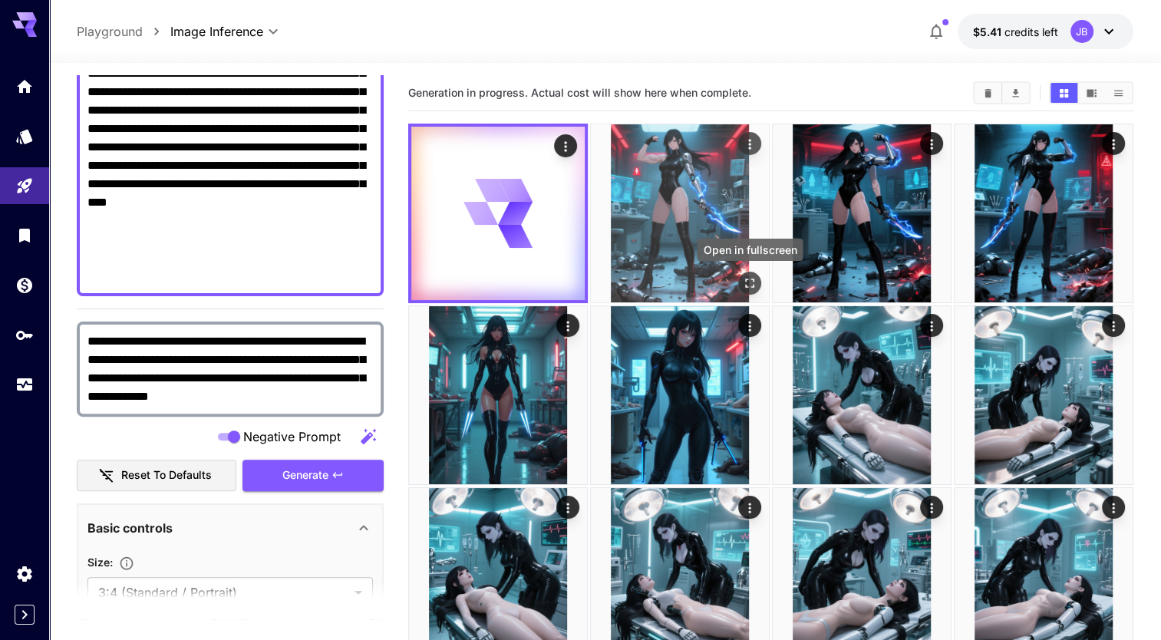
click at [752, 288] on icon "Open in fullscreen" at bounding box center [749, 282] width 15 height 15
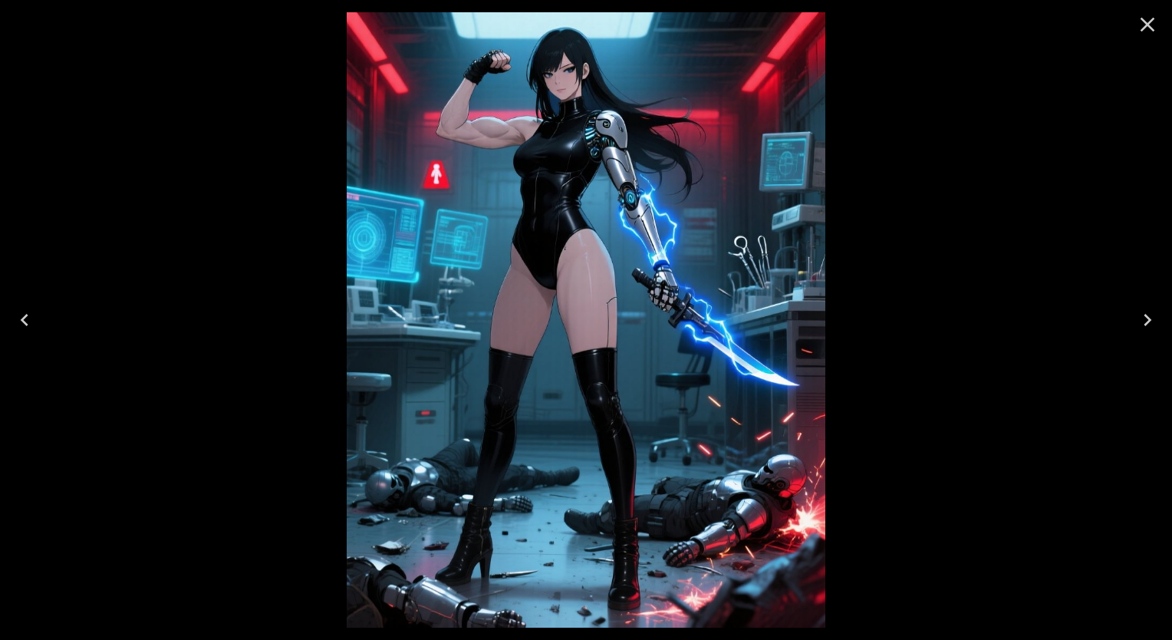
click at [1144, 26] on icon "Close" at bounding box center [1148, 25] width 15 height 15
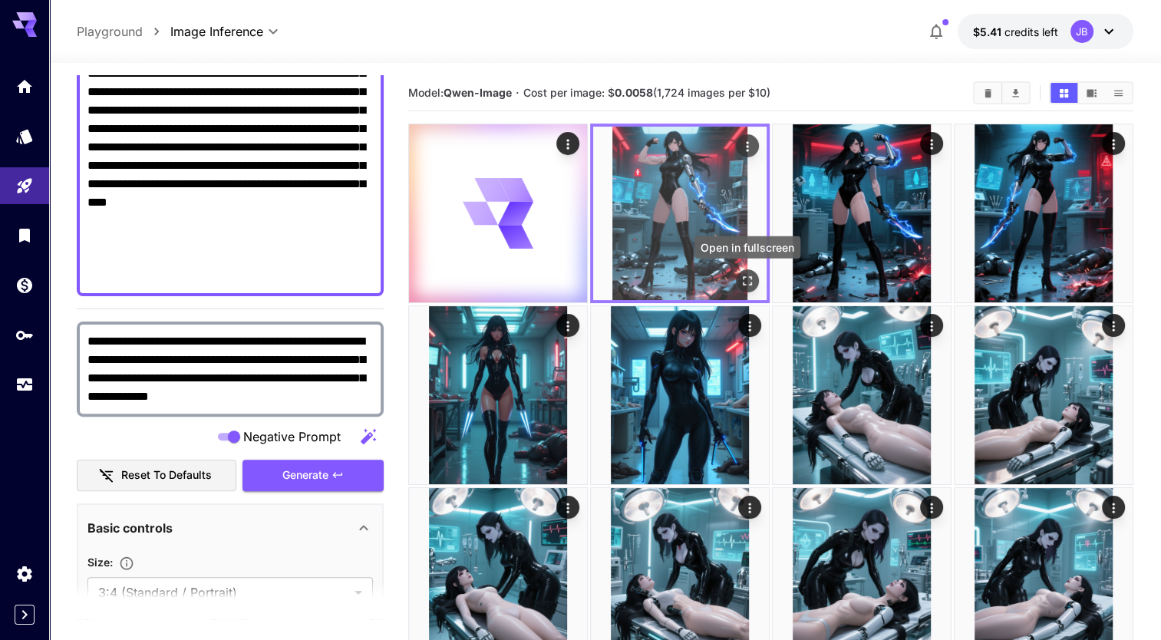
click at [751, 283] on icon "Open in fullscreen" at bounding box center [747, 280] width 9 height 9
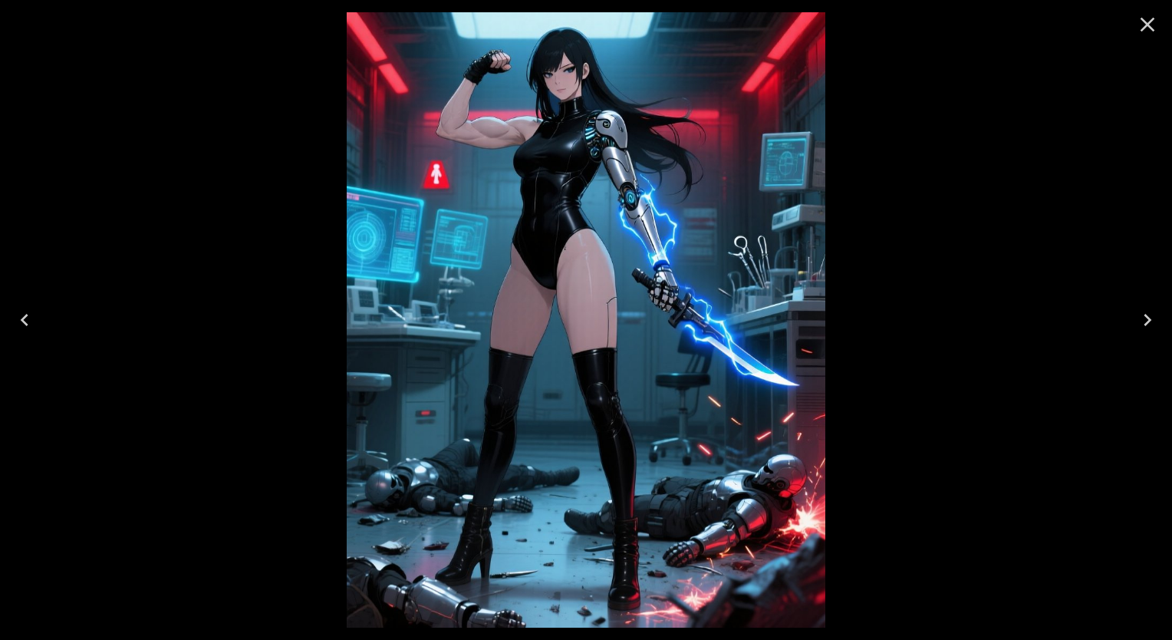
click at [1151, 25] on icon "Close" at bounding box center [1147, 24] width 25 height 25
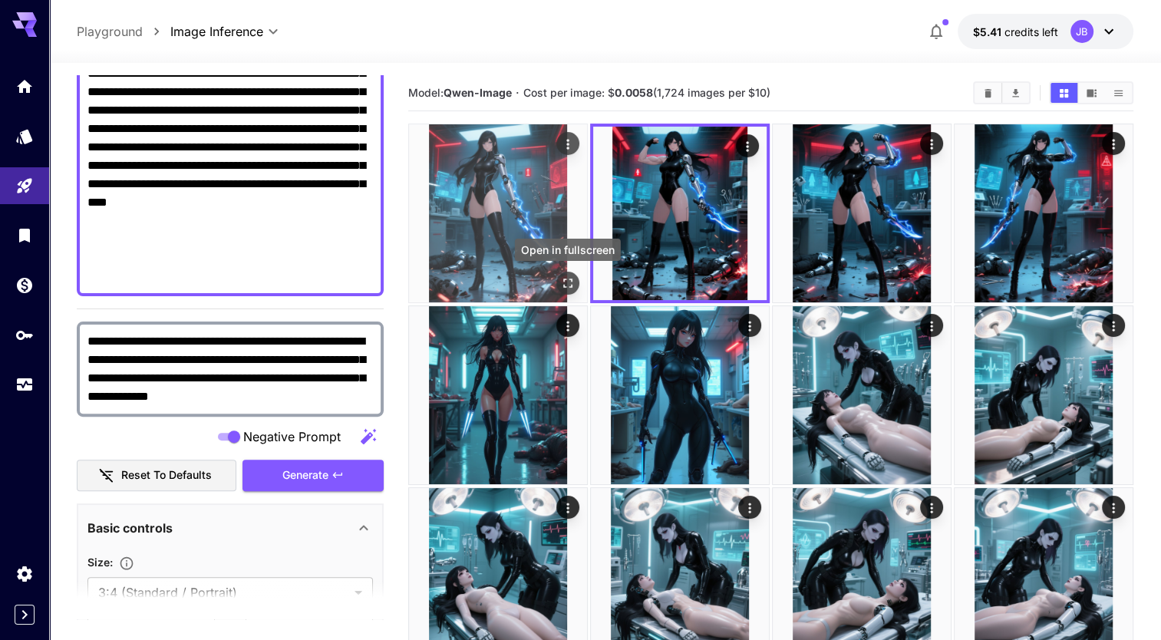
click at [566, 282] on icon "Open in fullscreen" at bounding box center [567, 282] width 15 height 15
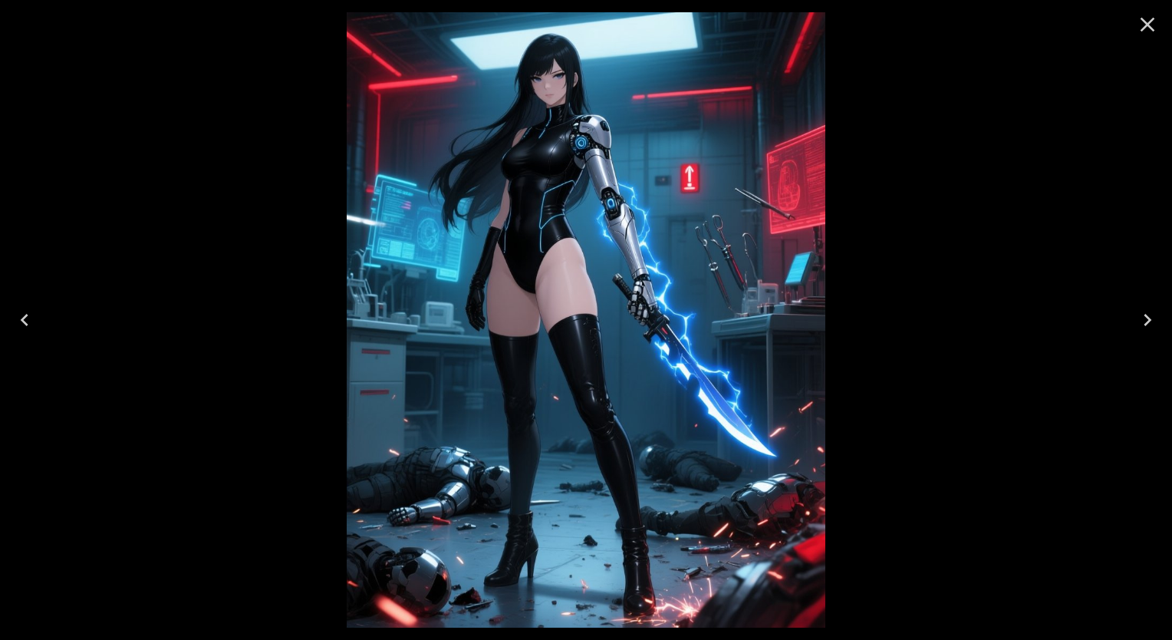
click at [1145, 28] on icon "Close" at bounding box center [1147, 24] width 25 height 25
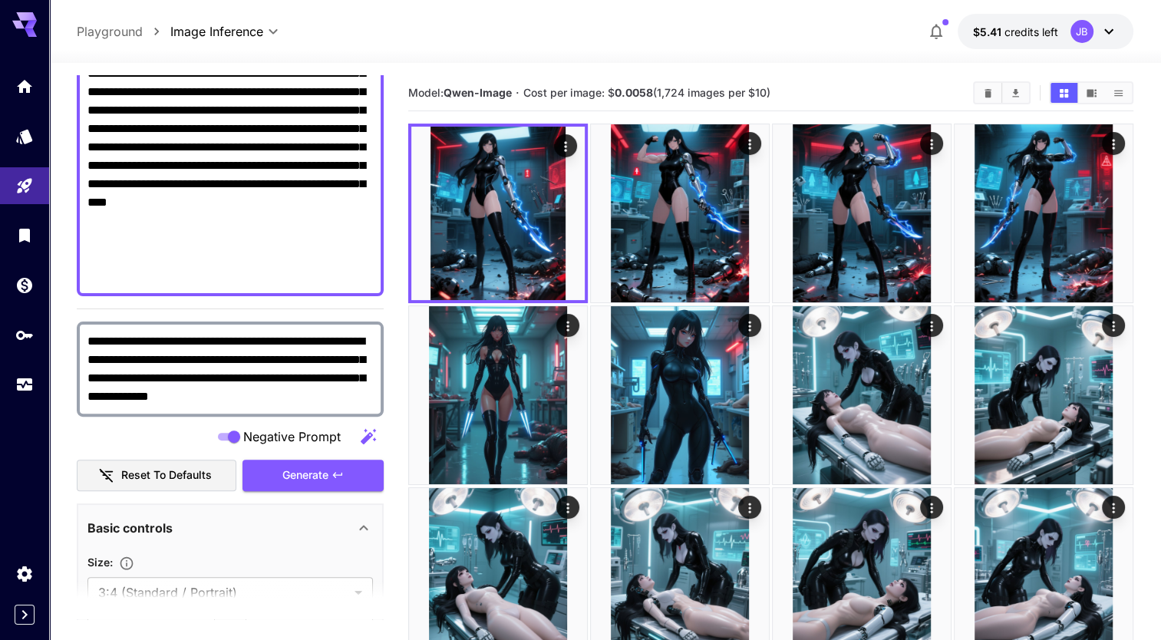
scroll to position [301, 0]
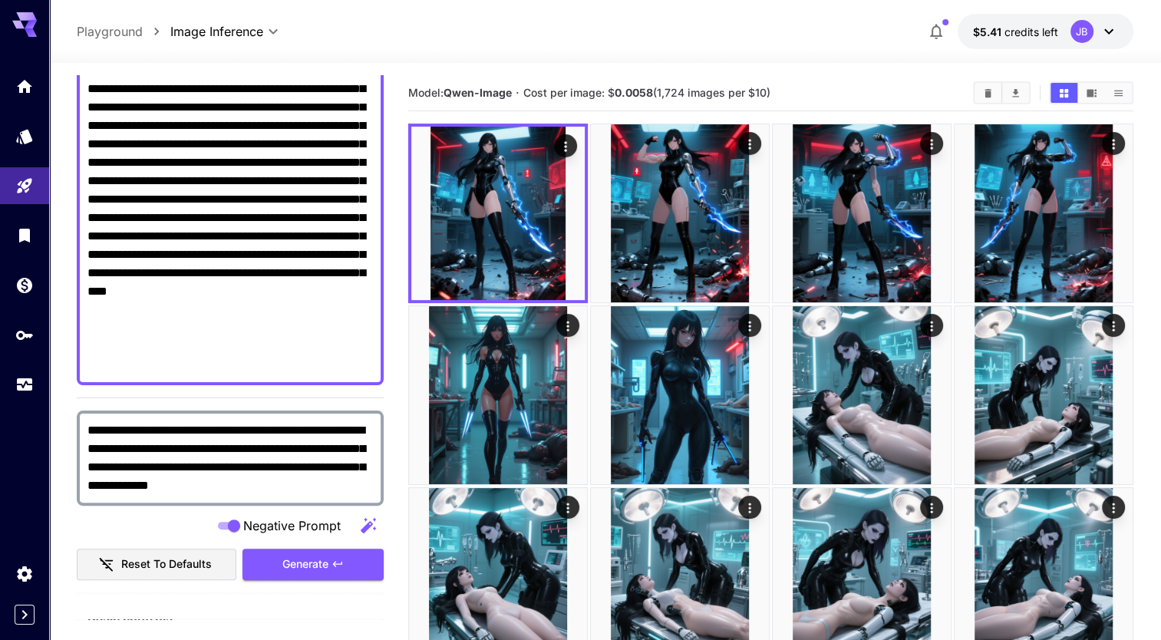
click at [143, 362] on textarea "Negative Prompt" at bounding box center [229, 144] width 285 height 460
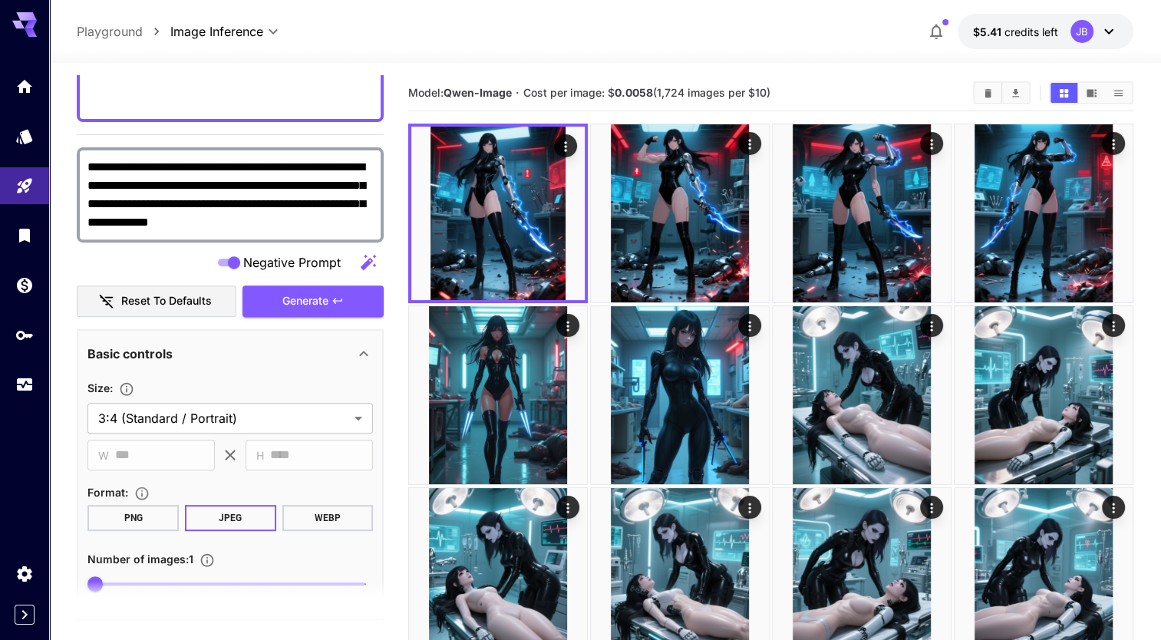
scroll to position [601, 0]
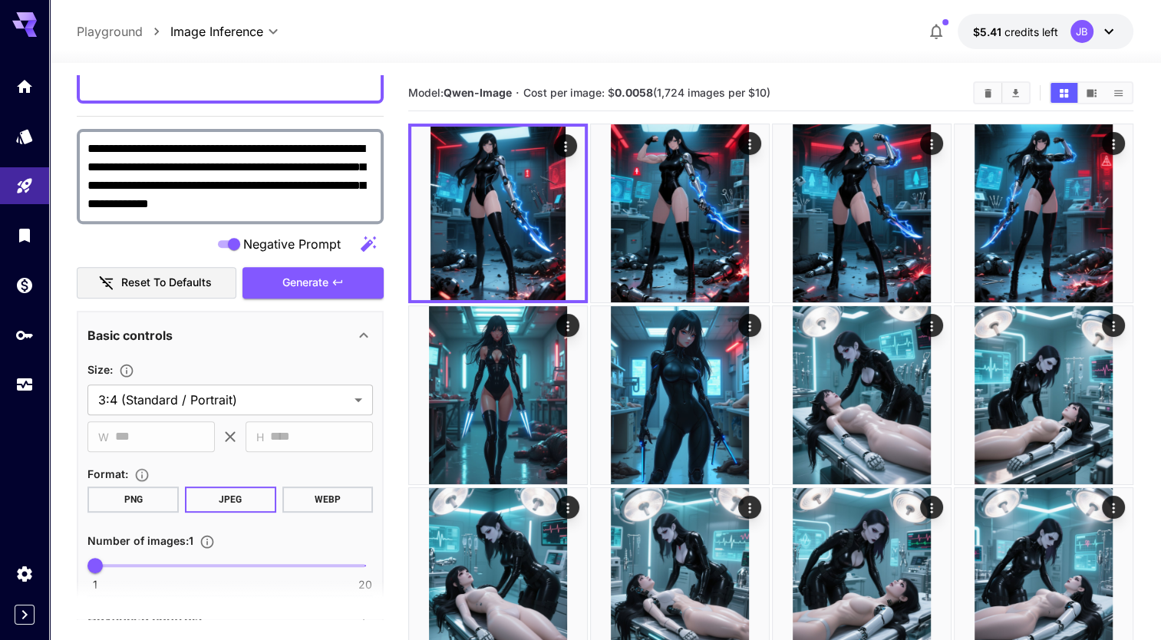
type textarea "**********"
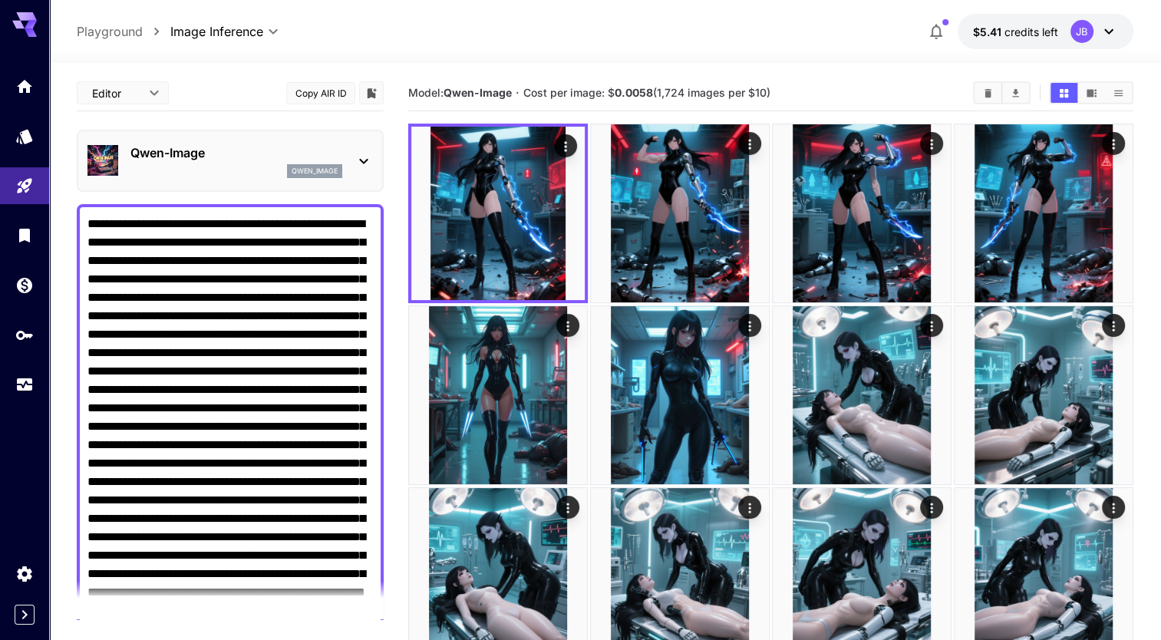
scroll to position [601, 0]
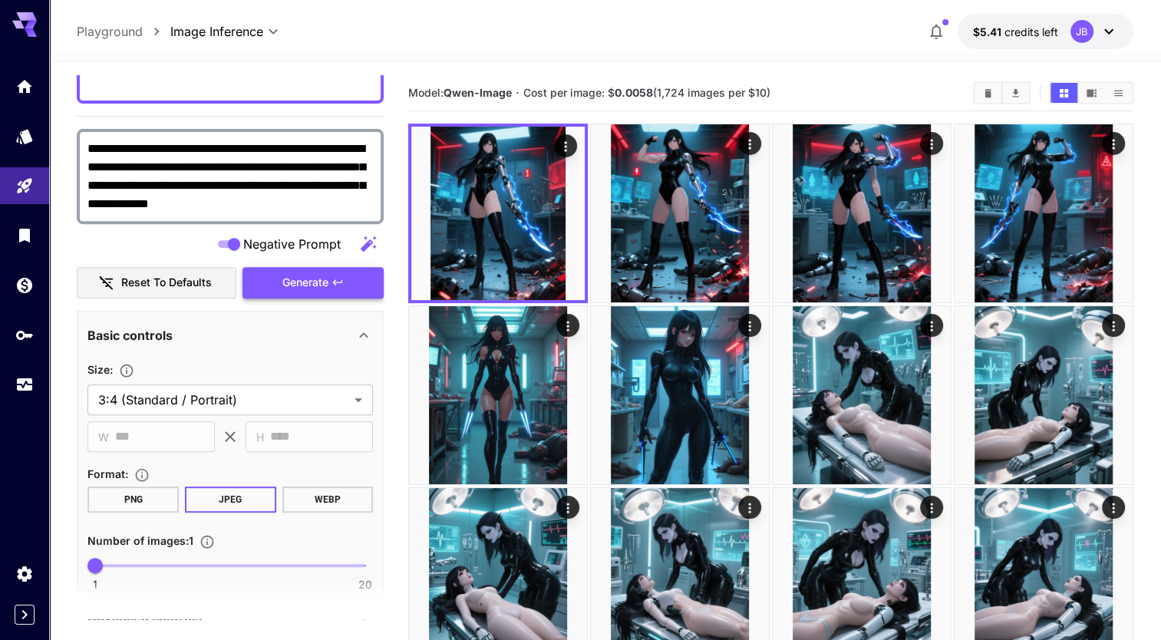
type textarea "**********"
click at [315, 285] on span "Generate" at bounding box center [305, 282] width 46 height 19
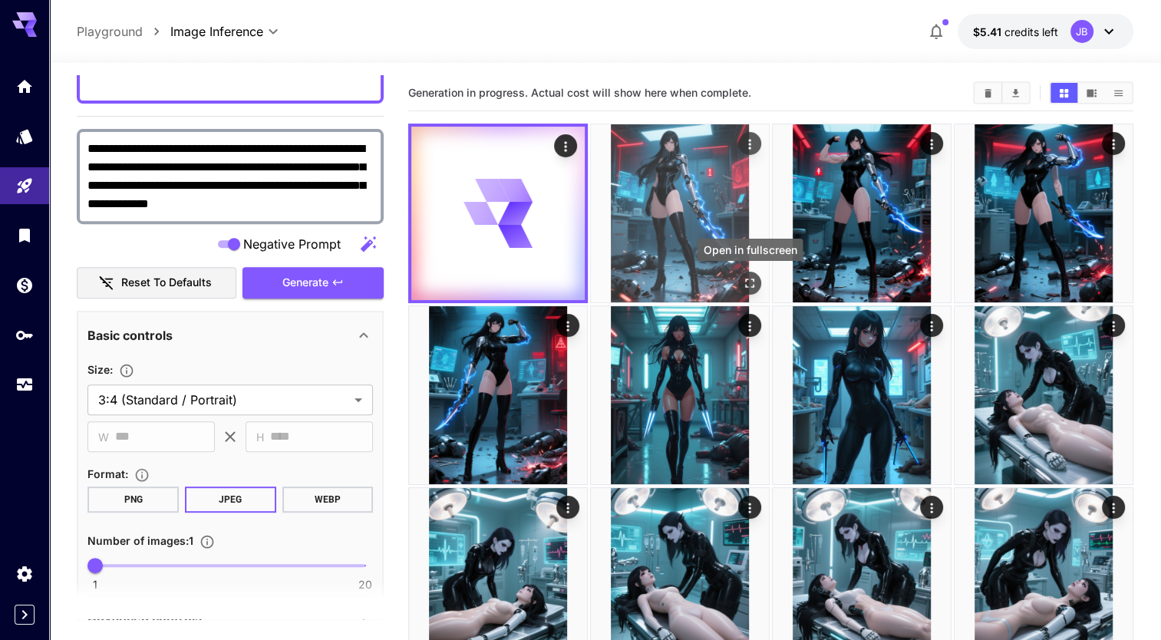
click at [749, 281] on icon "Open in fullscreen" at bounding box center [749, 282] width 15 height 15
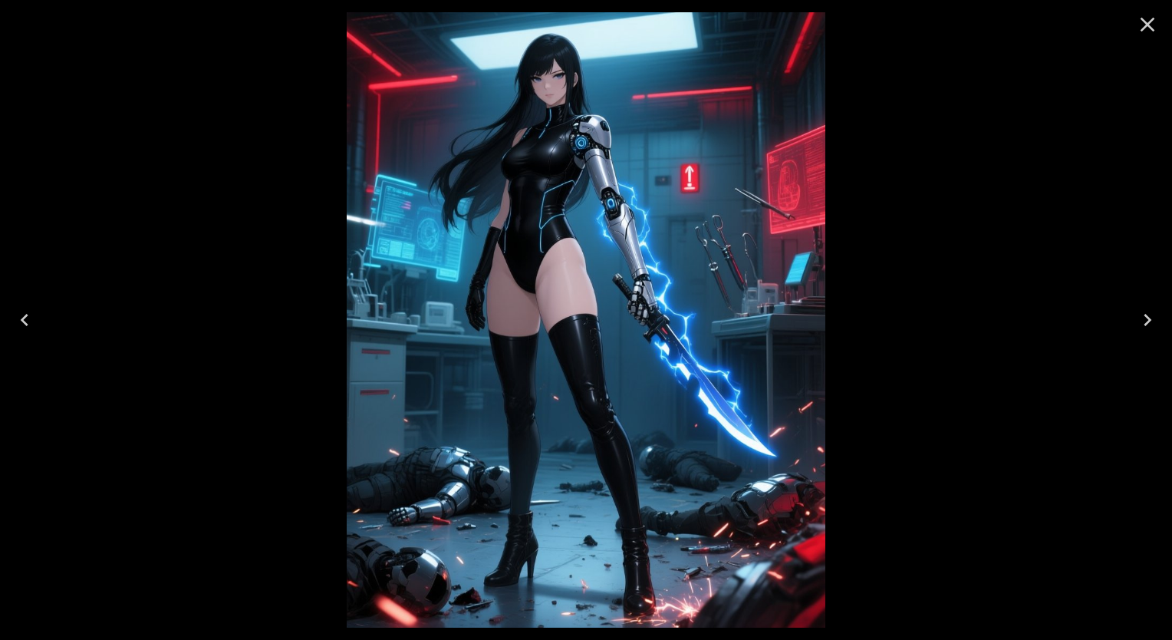
click at [1144, 28] on icon "Close" at bounding box center [1147, 24] width 25 height 25
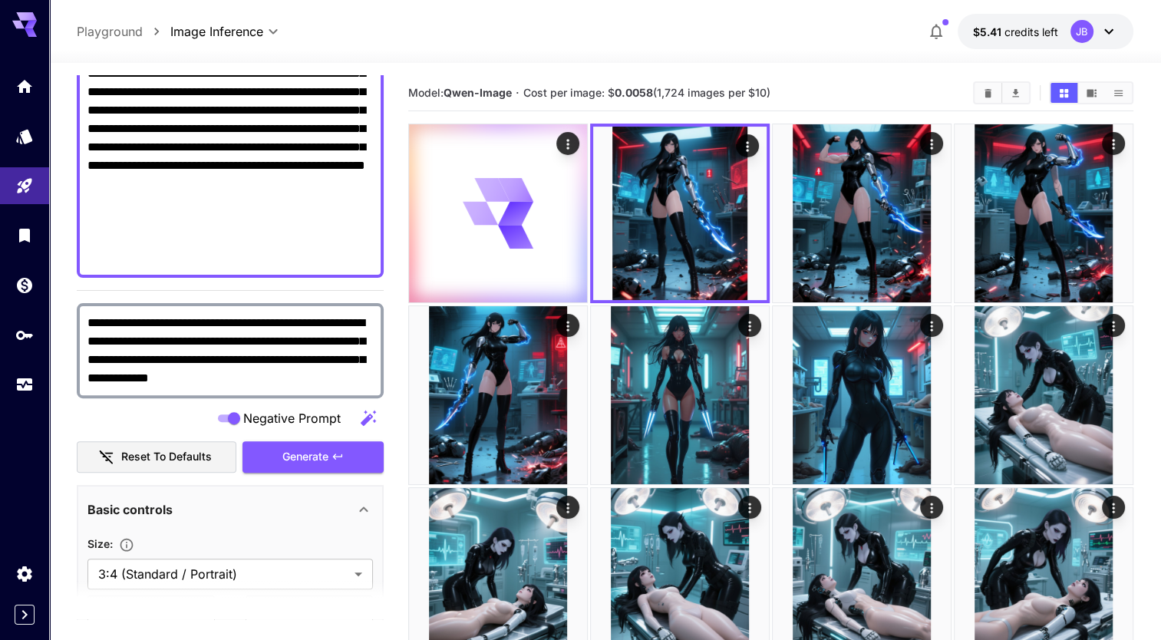
scroll to position [426, 0]
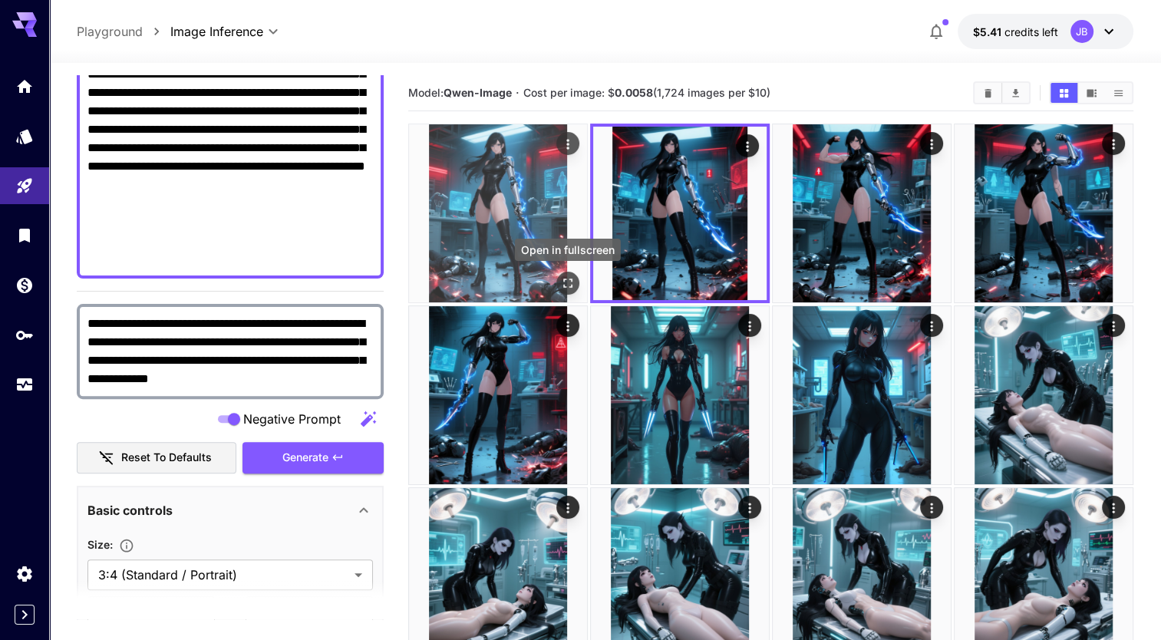
click at [568, 286] on icon "Open in fullscreen" at bounding box center [567, 282] width 9 height 9
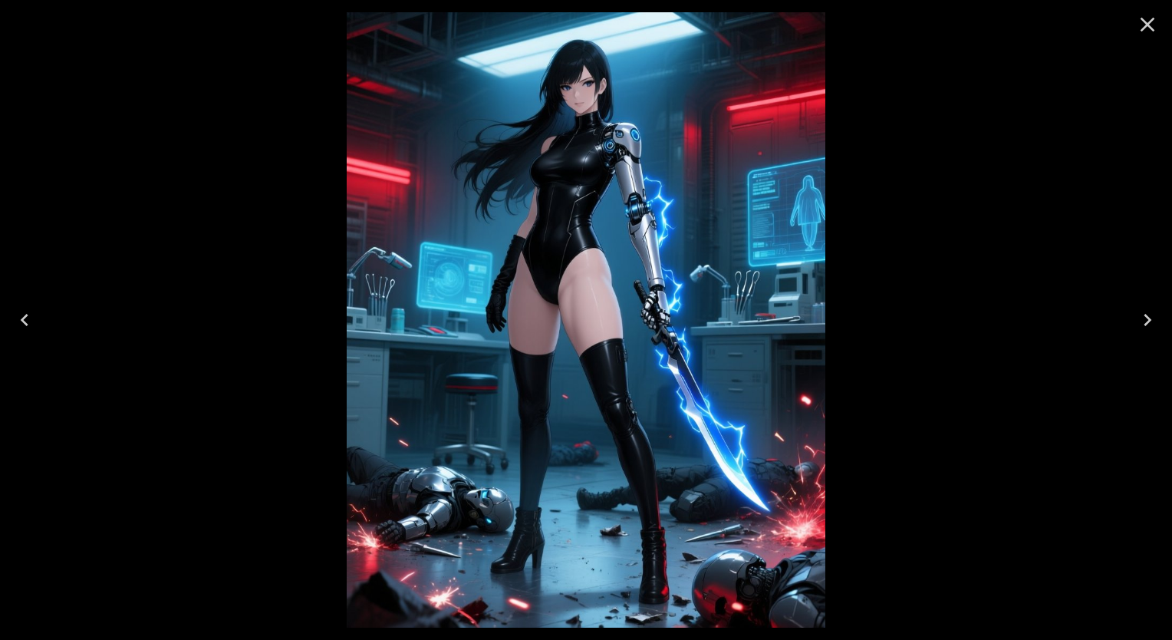
click at [1151, 21] on icon "Close" at bounding box center [1148, 25] width 15 height 15
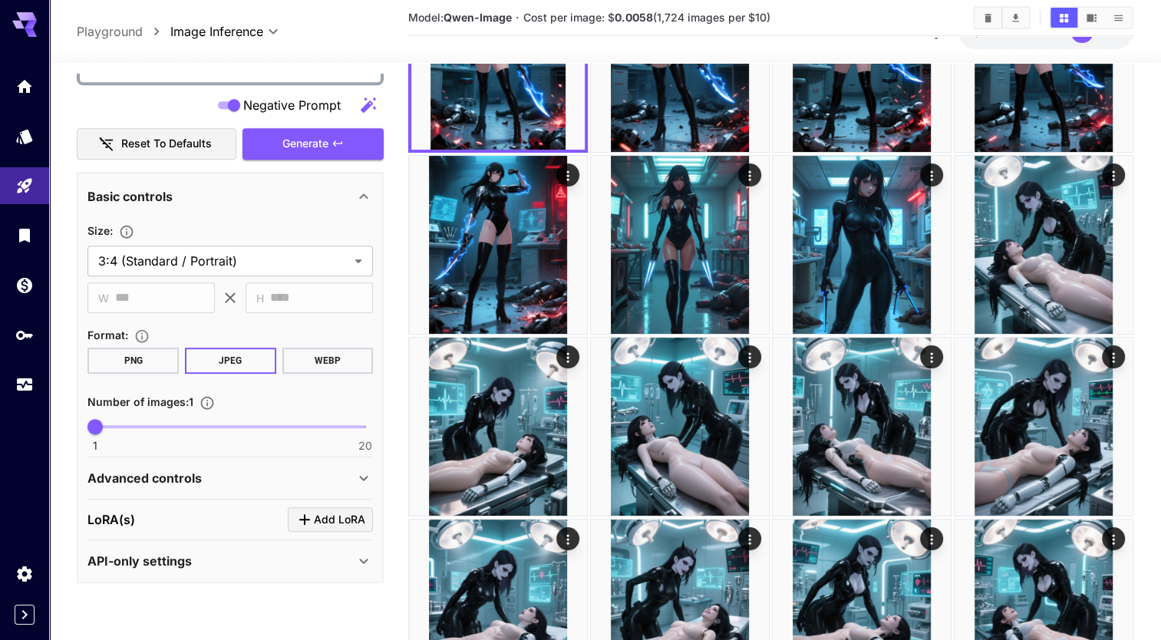
scroll to position [156, 0]
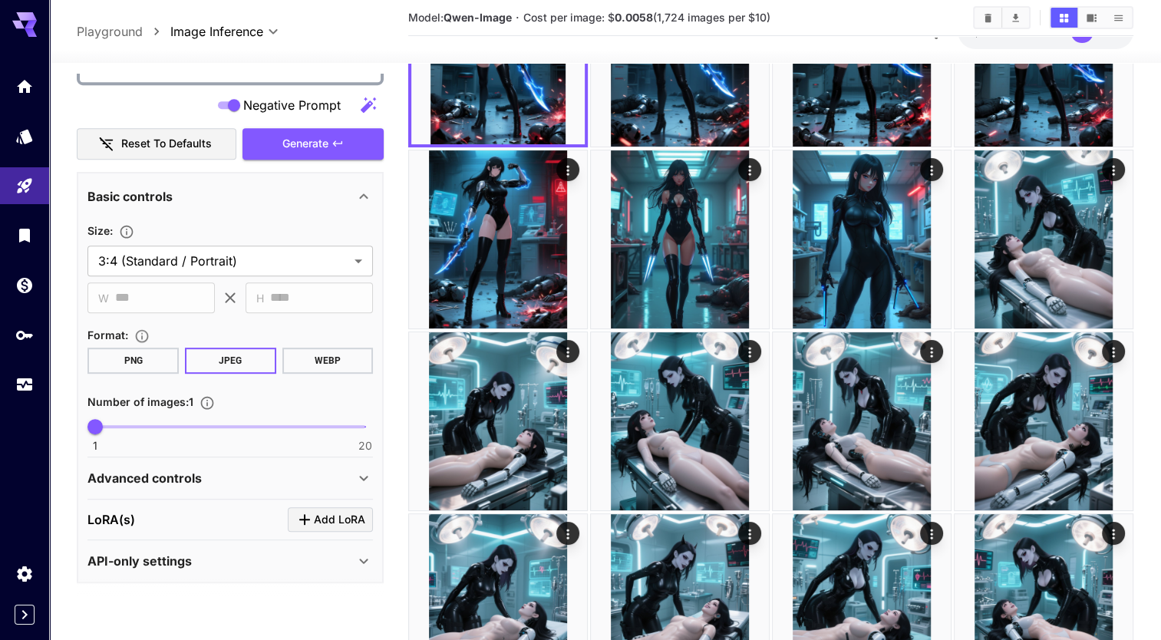
click at [368, 469] on icon at bounding box center [363, 478] width 18 height 18
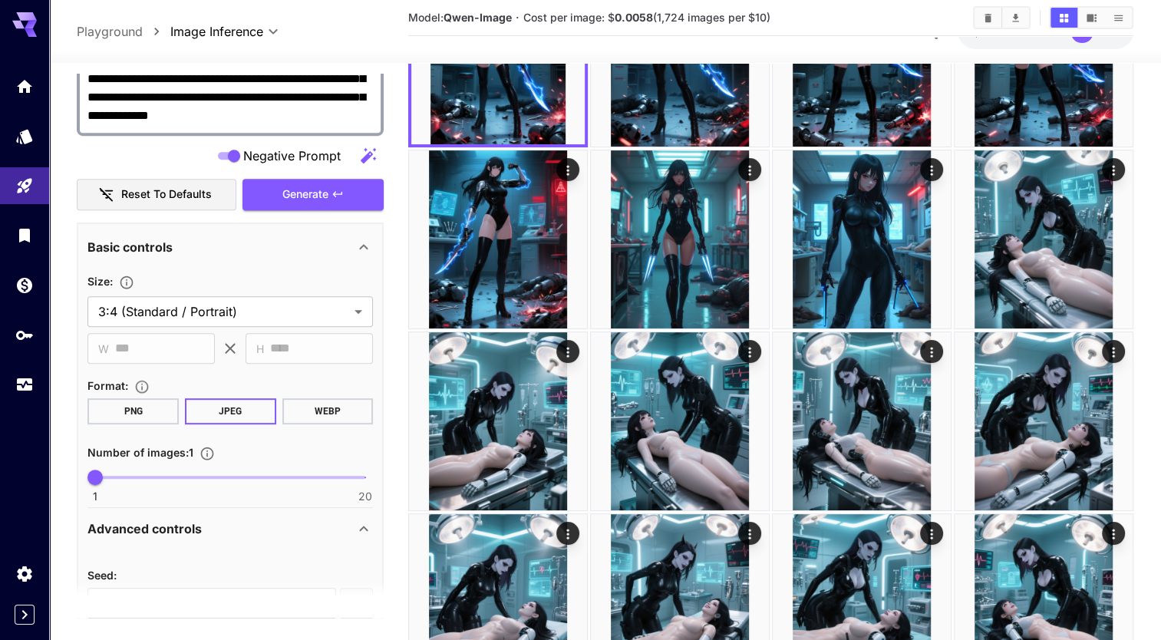
scroll to position [0, 0]
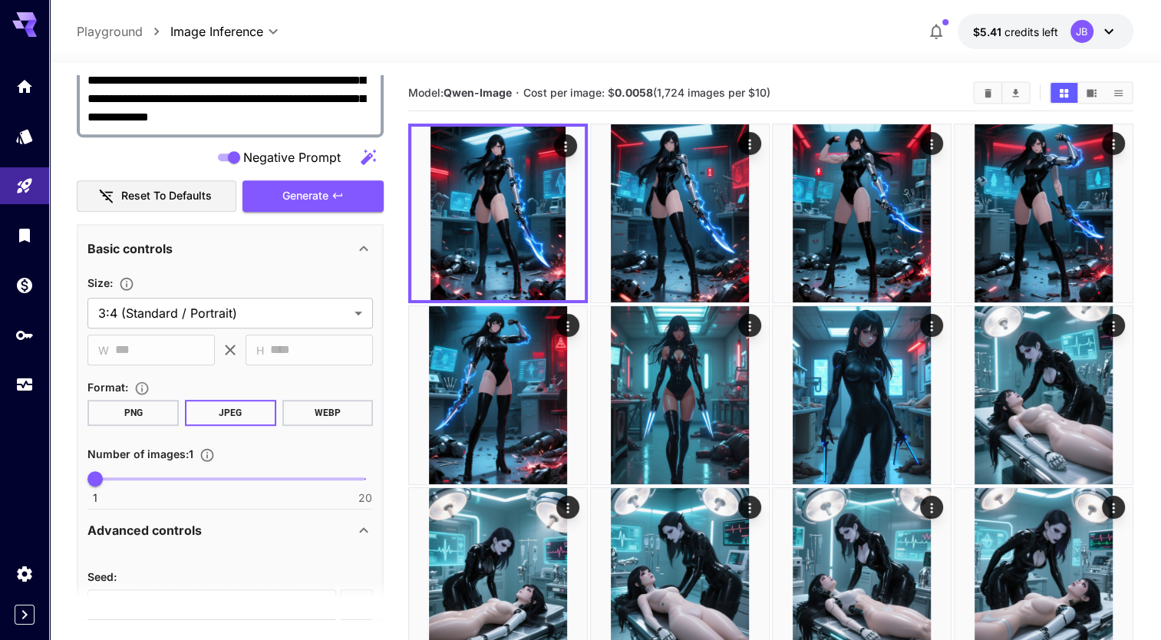
type input "*"
click at [147, 477] on span at bounding box center [230, 478] width 270 height 3
click at [301, 193] on span "Generate" at bounding box center [305, 195] width 46 height 19
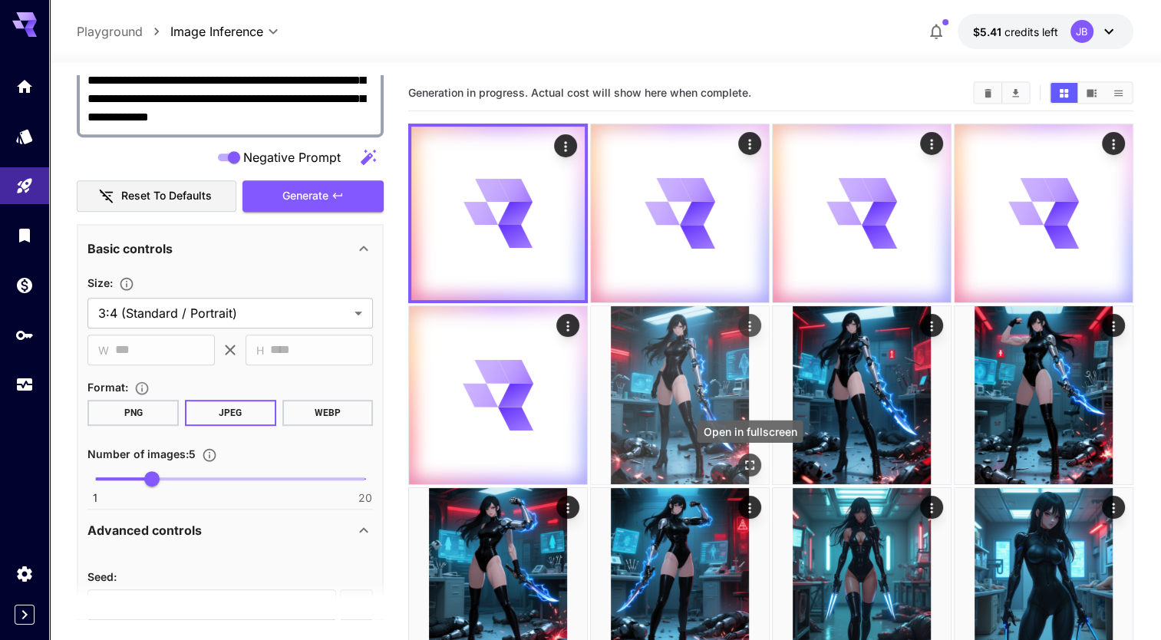
click at [749, 466] on icon "Open in fullscreen" at bounding box center [749, 464] width 15 height 15
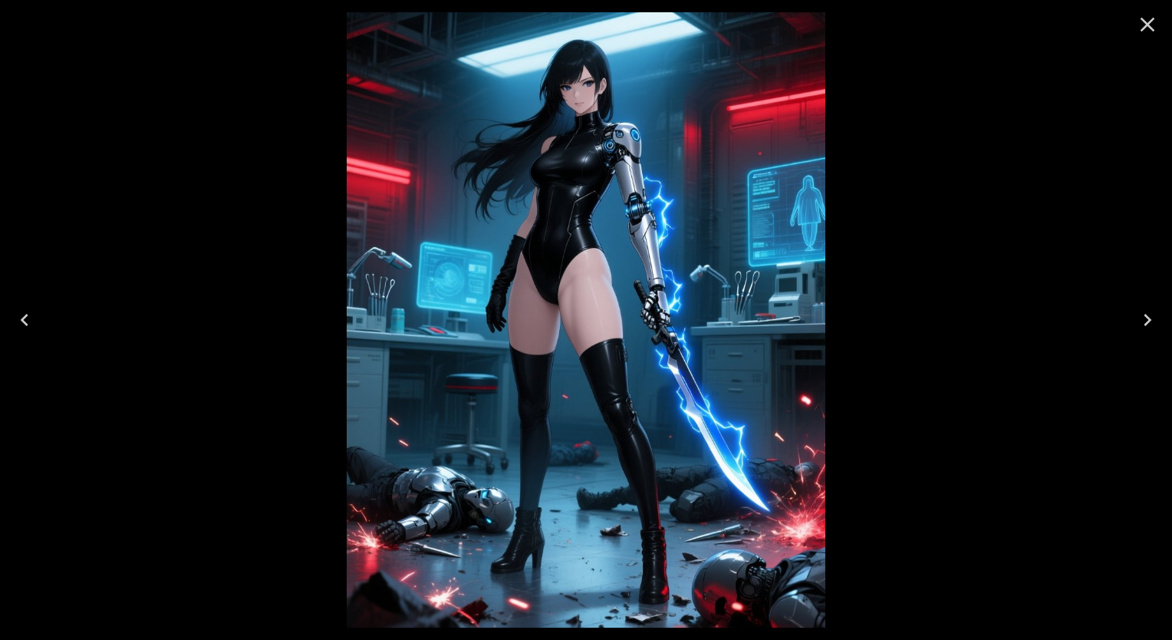
click at [1149, 25] on icon "Close" at bounding box center [1148, 25] width 15 height 15
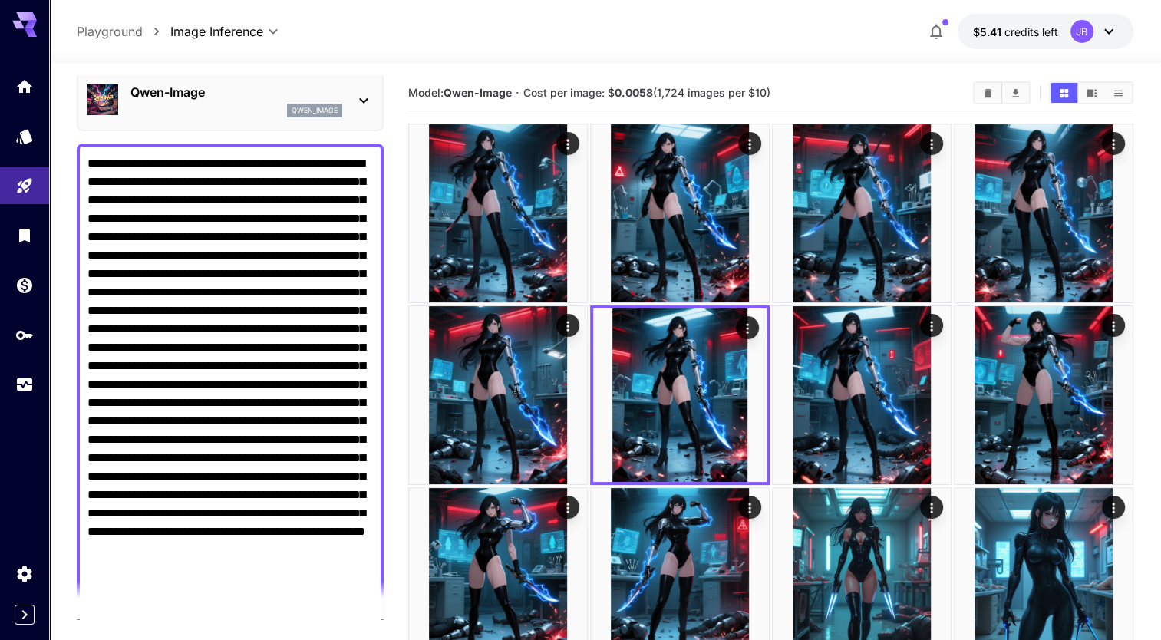
scroll to position [60, 0]
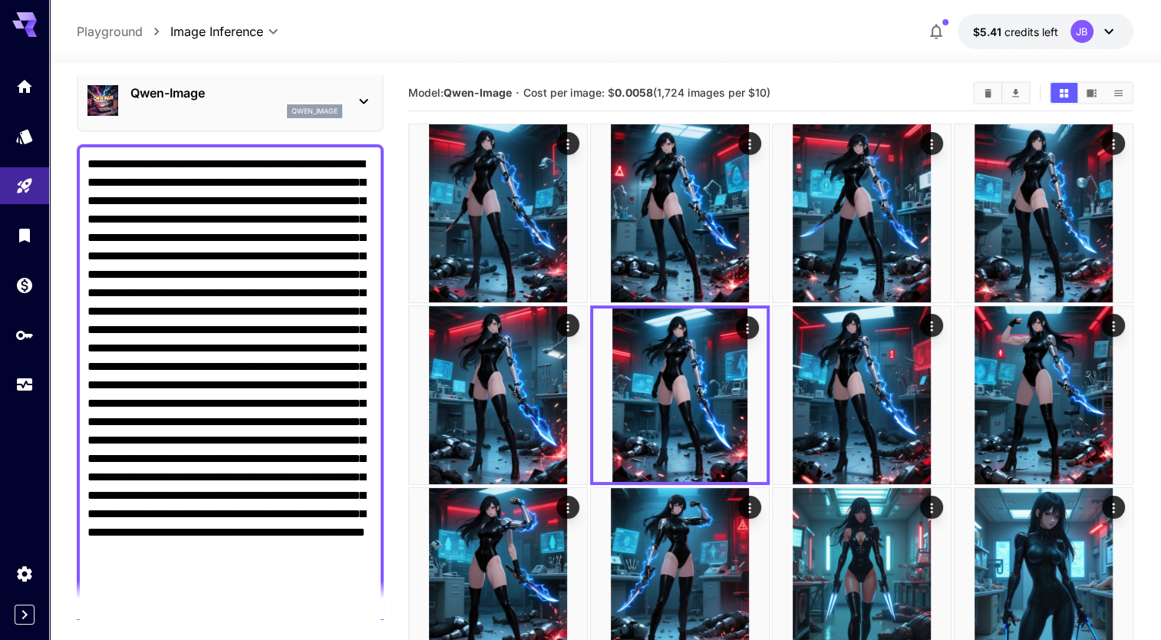
click at [204, 293] on textarea "Negative Prompt" at bounding box center [229, 394] width 285 height 479
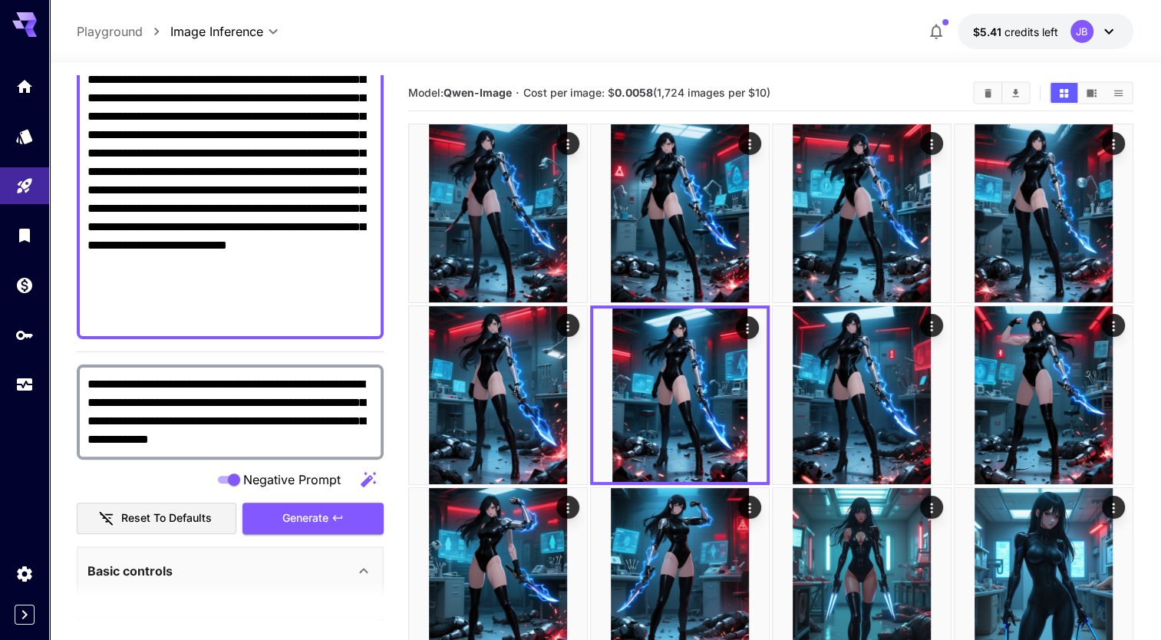
scroll to position [389, 0]
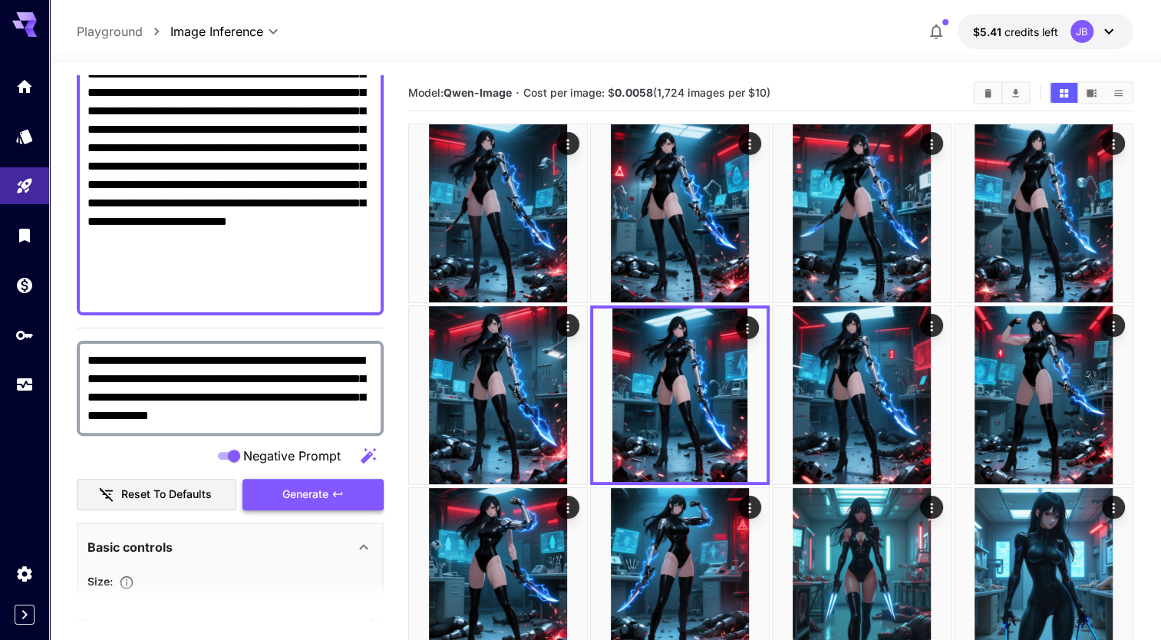
type textarea "**********"
click at [310, 500] on span "Generate" at bounding box center [305, 494] width 46 height 19
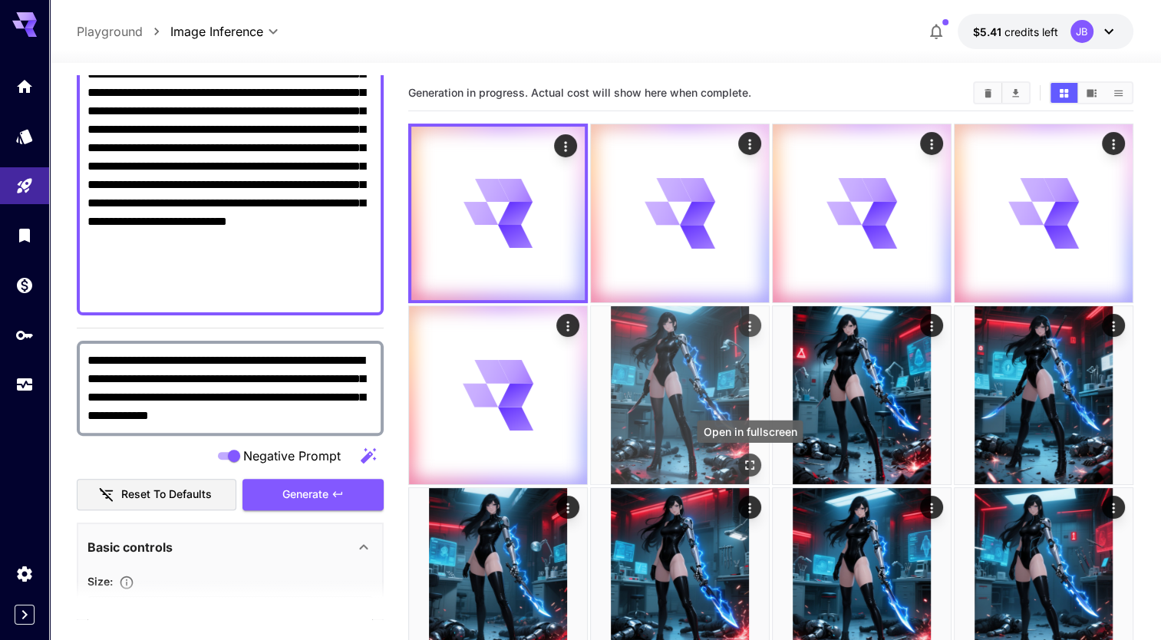
click at [752, 463] on icon "Open in fullscreen" at bounding box center [749, 464] width 15 height 15
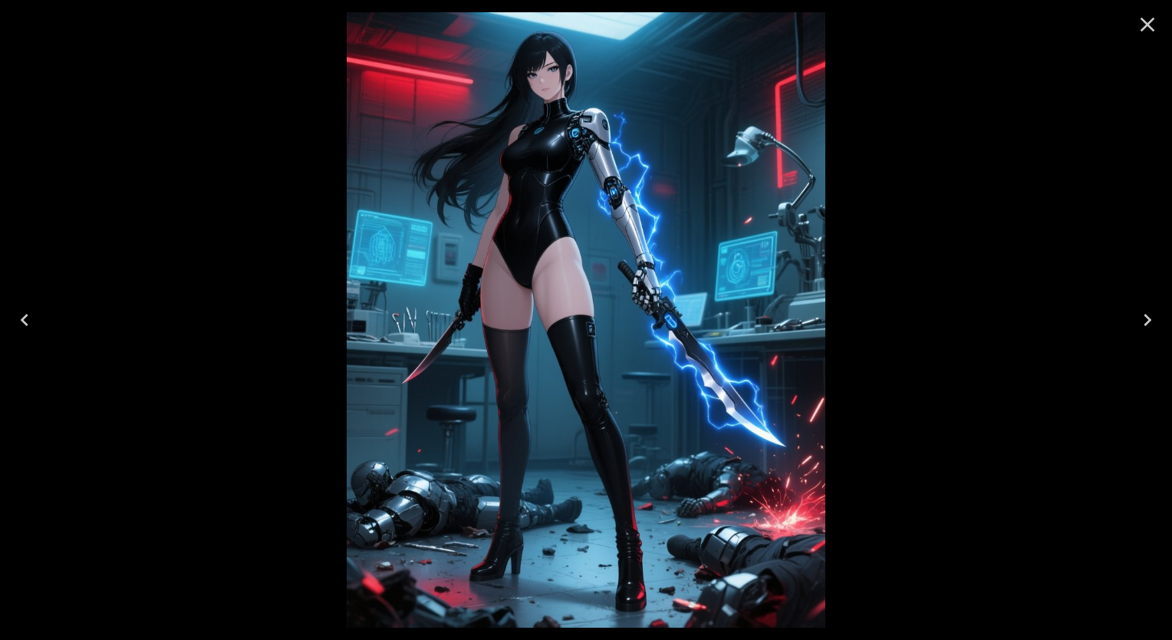
click at [1147, 25] on icon "Close" at bounding box center [1148, 25] width 15 height 15
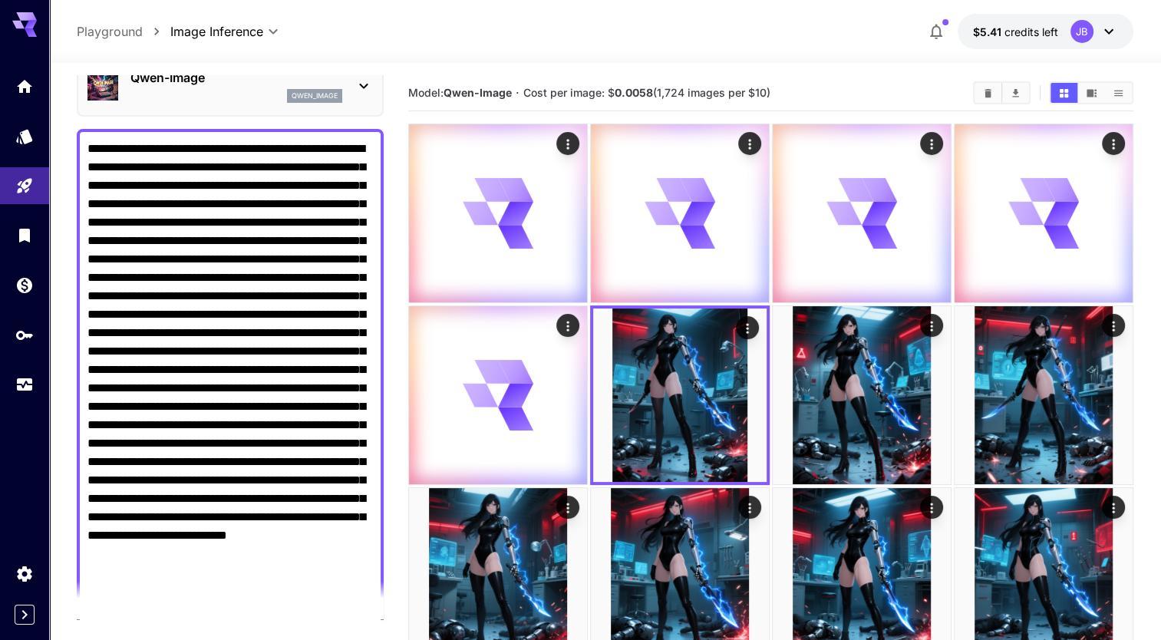
scroll to position [66, 0]
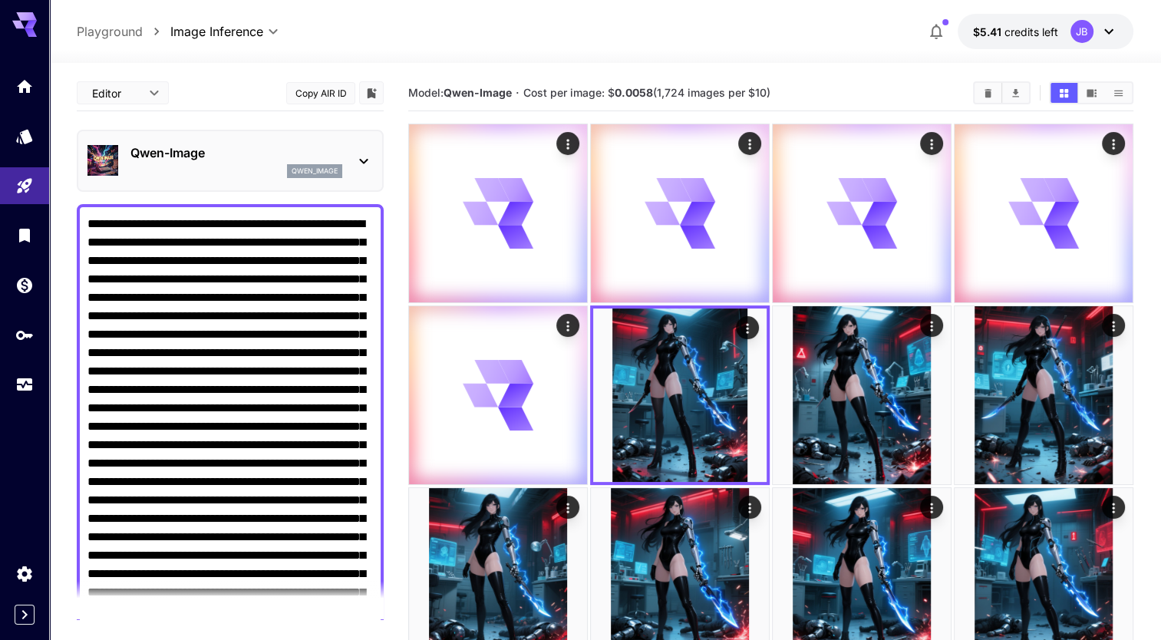
scroll to position [66, 0]
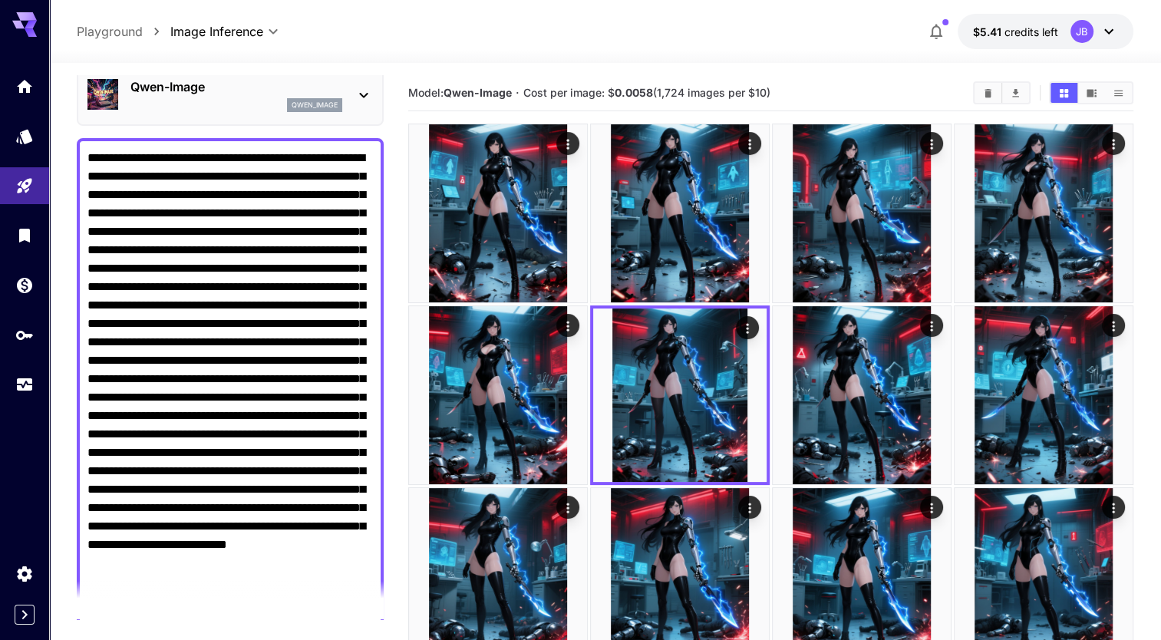
click at [309, 265] on textarea "Negative Prompt" at bounding box center [229, 388] width 285 height 479
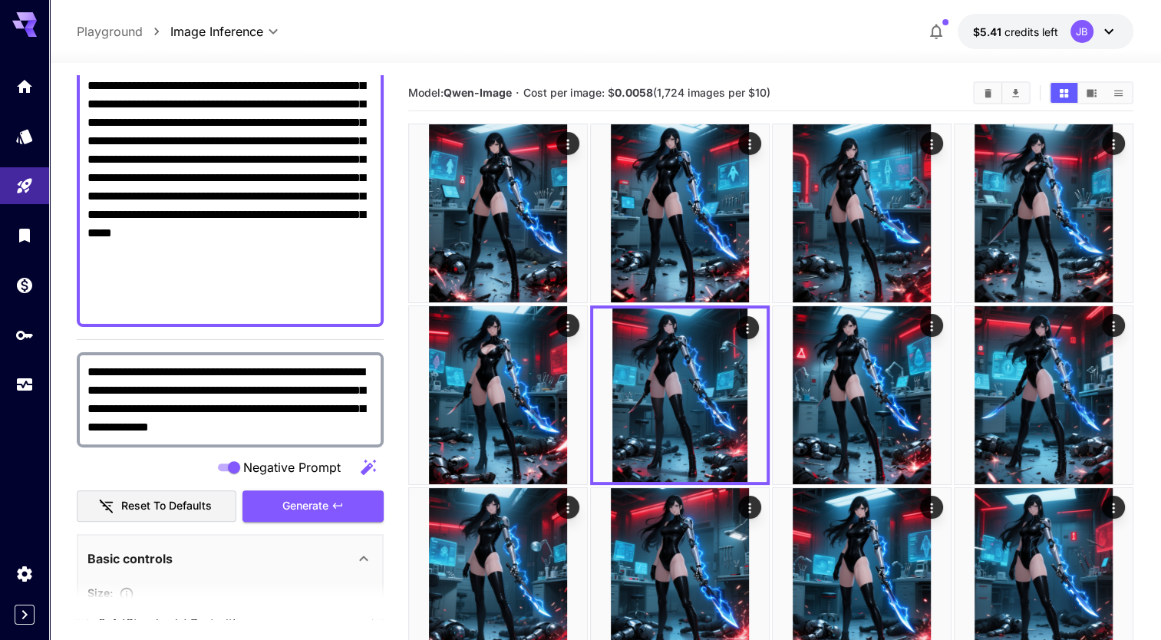
scroll to position [397, 0]
click at [330, 514] on button "Generate" at bounding box center [312, 504] width 141 height 31
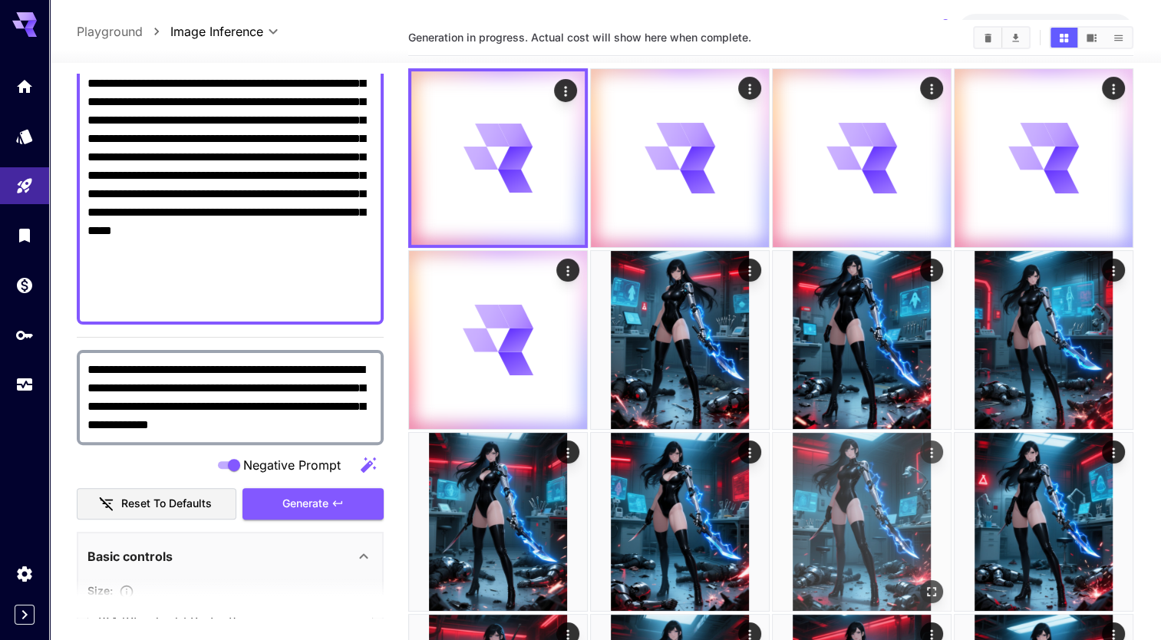
scroll to position [63, 0]
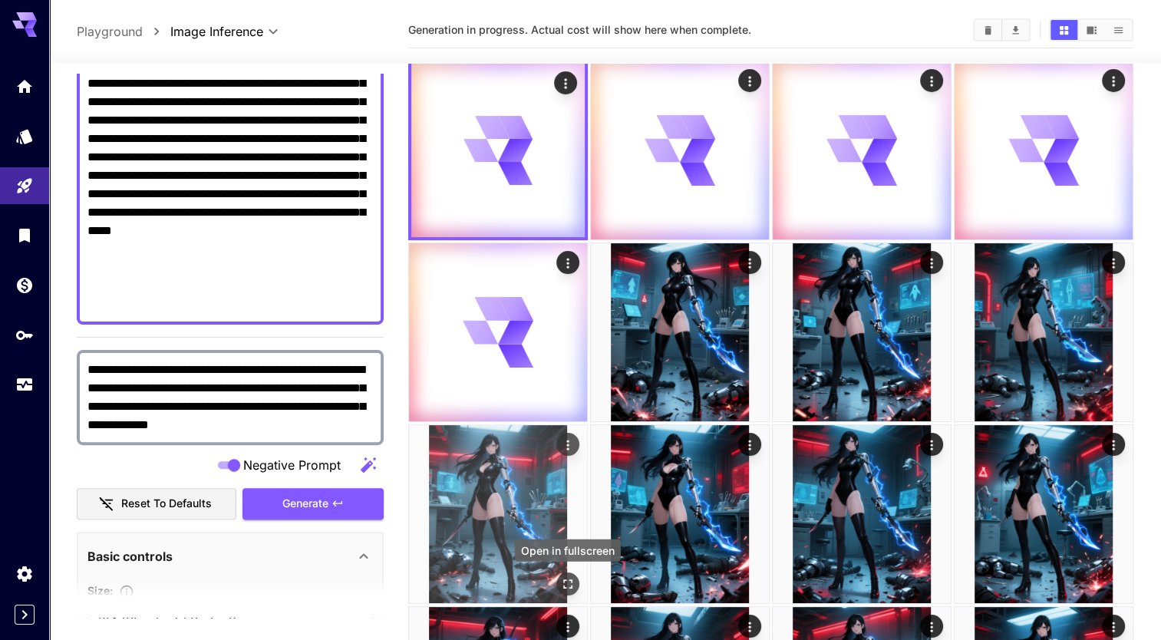
click at [566, 586] on icon "Open in fullscreen" at bounding box center [567, 583] width 15 height 15
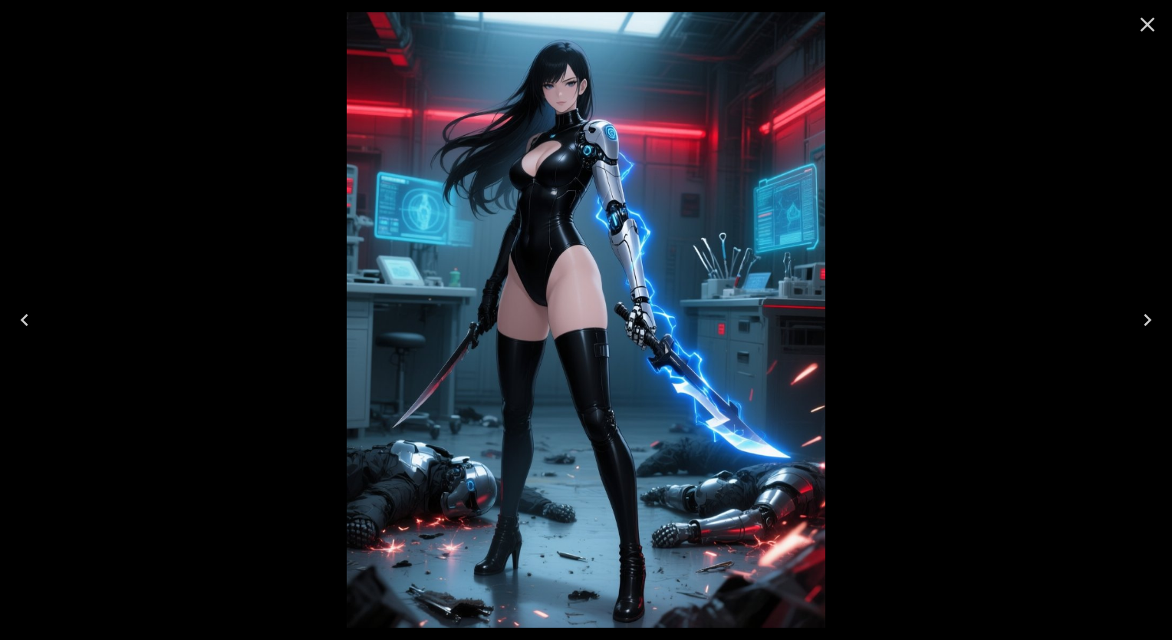
click at [1146, 38] on button "Close" at bounding box center [1147, 24] width 37 height 37
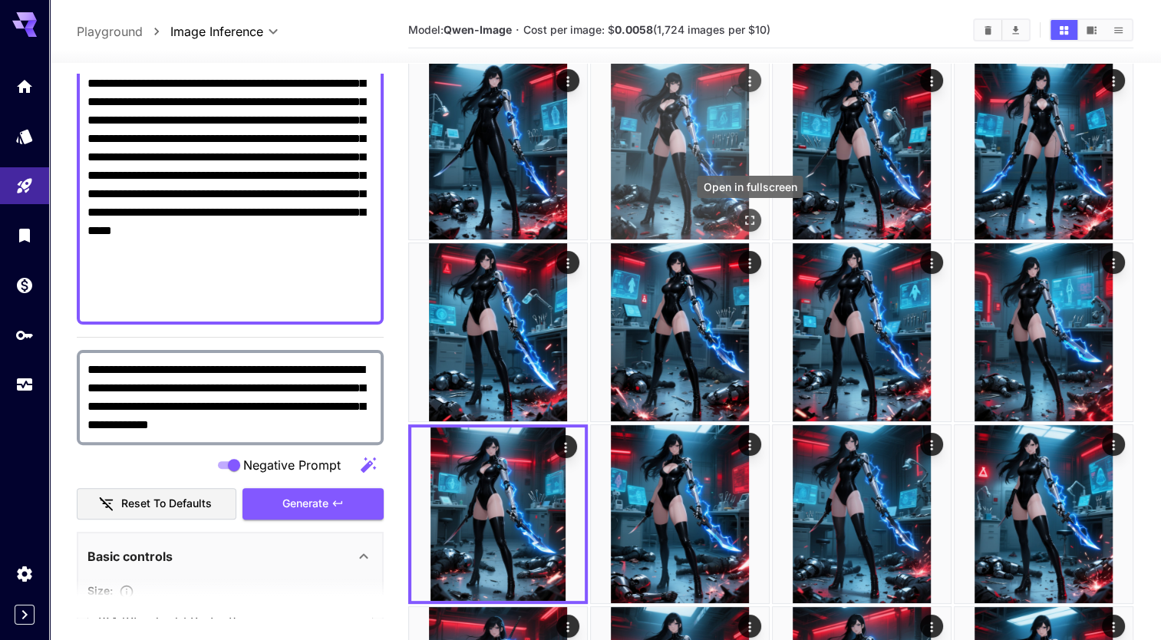
click at [749, 219] on icon "Open in fullscreen" at bounding box center [749, 219] width 15 height 15
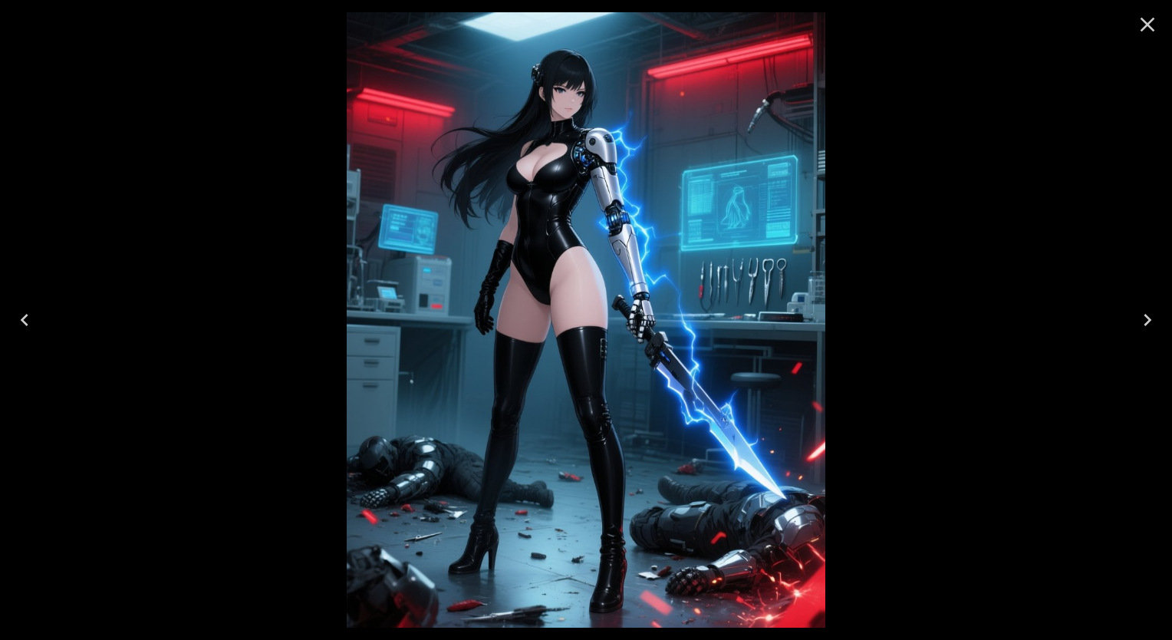
click at [1147, 35] on icon "Close" at bounding box center [1147, 24] width 25 height 25
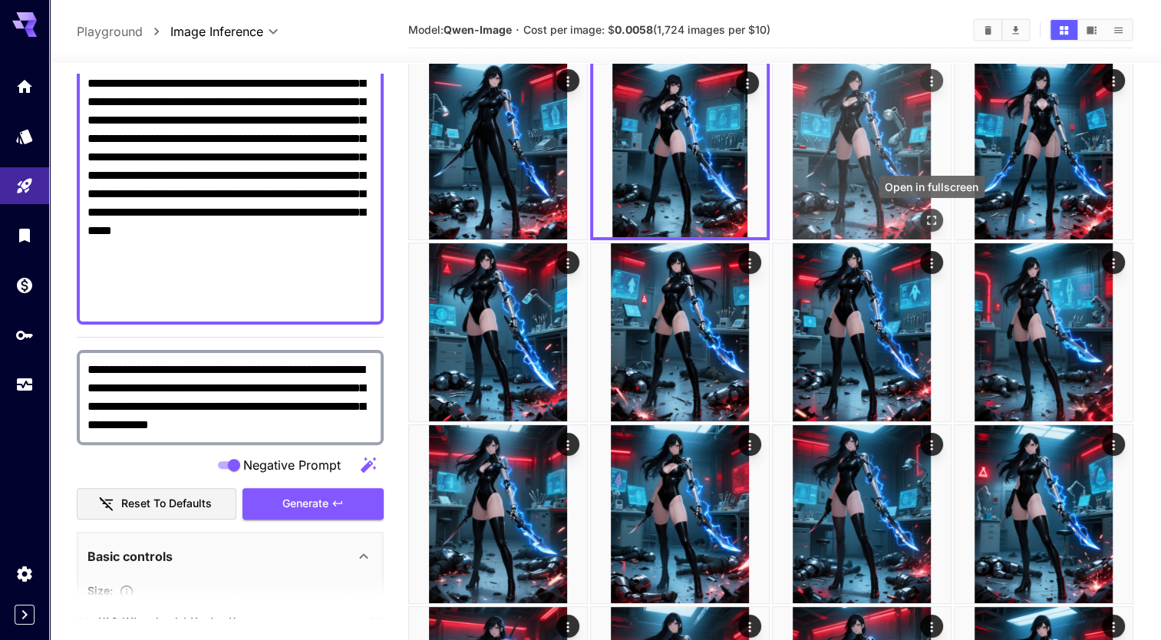
click at [939, 221] on button "Open in fullscreen" at bounding box center [931, 220] width 23 height 23
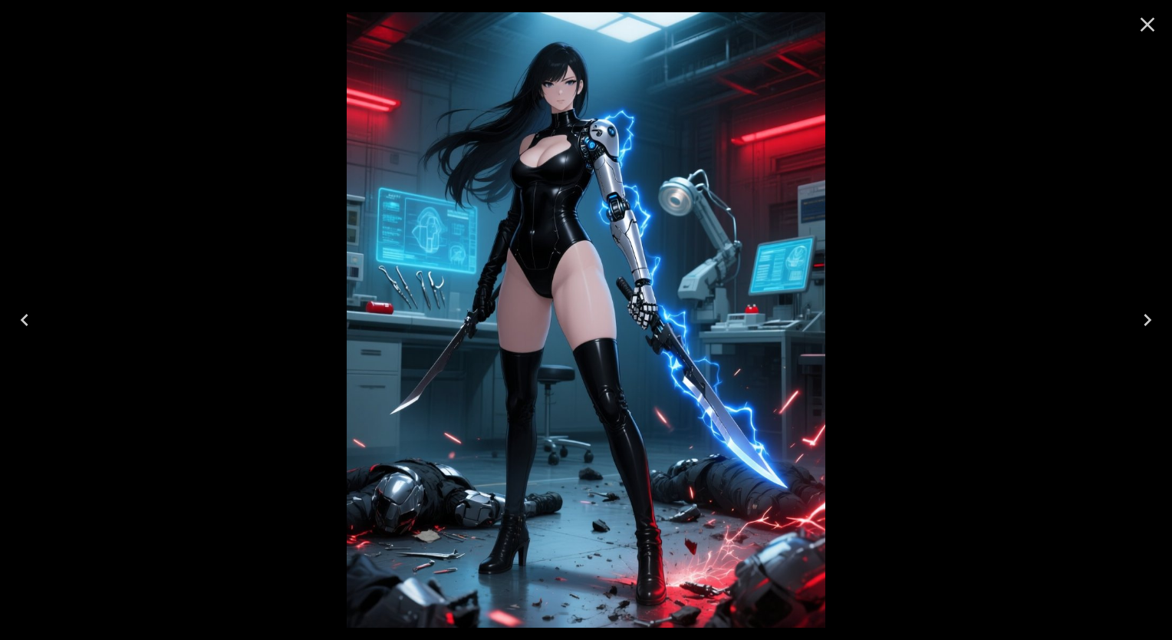
click at [1153, 25] on icon "Close" at bounding box center [1147, 24] width 25 height 25
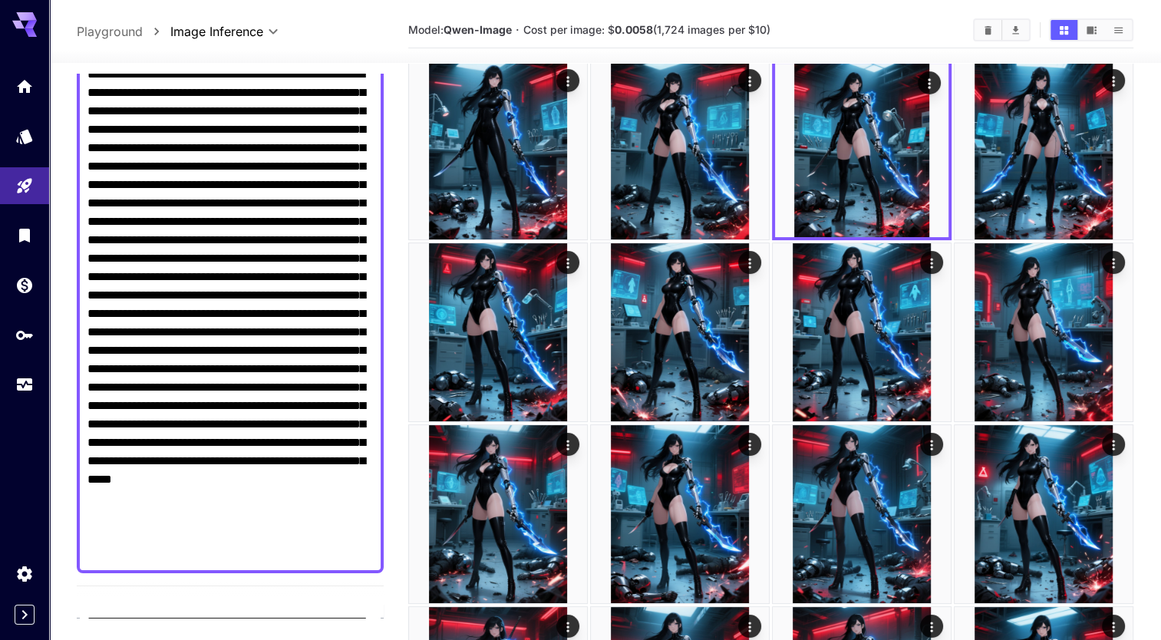
scroll to position [147, 0]
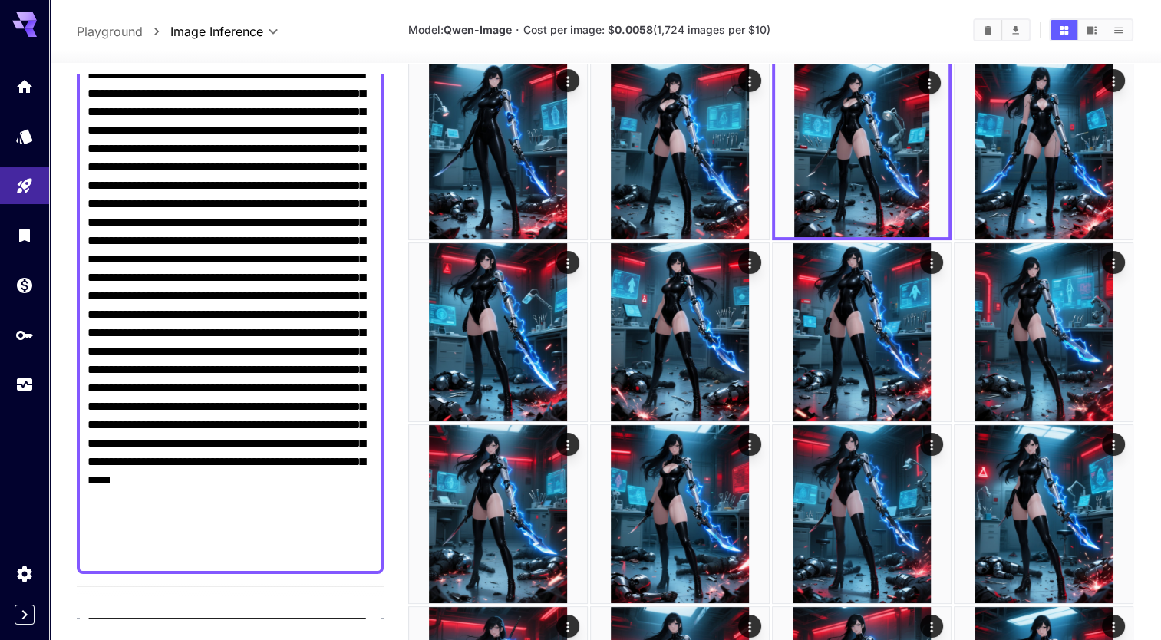
click at [246, 133] on textarea "Negative Prompt" at bounding box center [229, 314] width 285 height 497
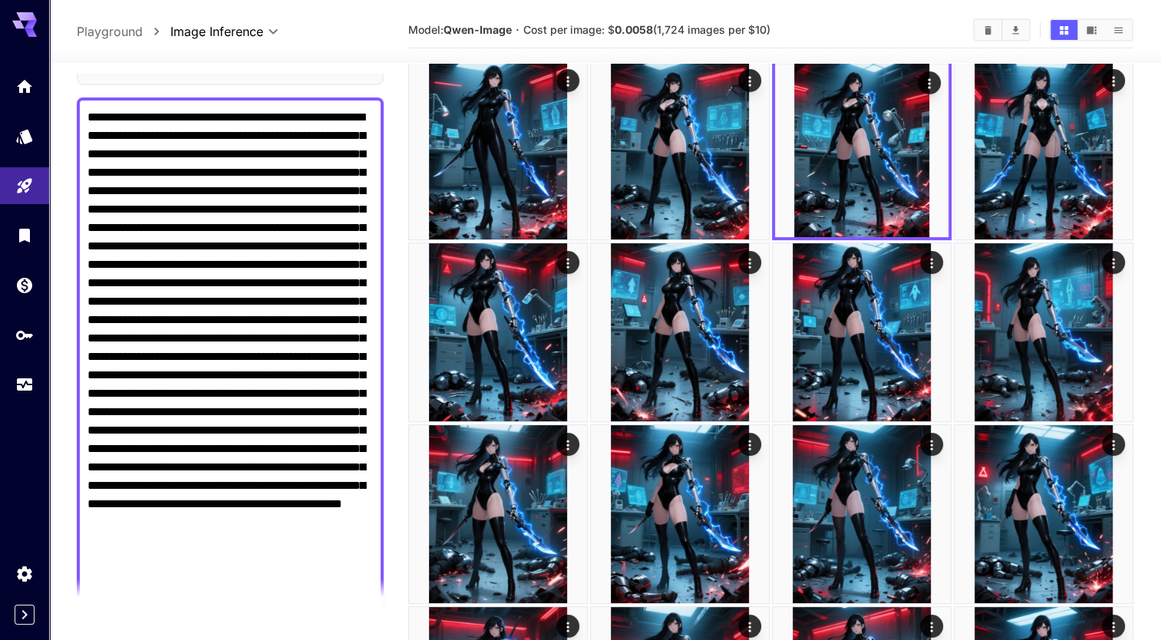
scroll to position [75, 0]
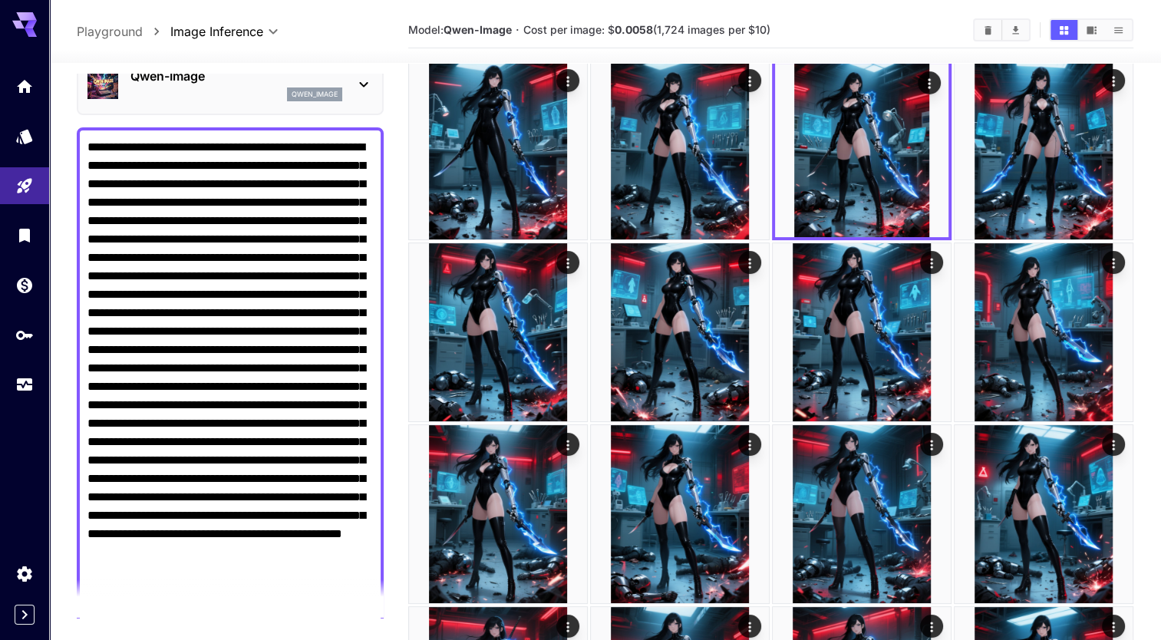
click at [263, 233] on textarea "Negative Prompt" at bounding box center [229, 386] width 285 height 497
click at [199, 220] on textarea "Negative Prompt" at bounding box center [229, 386] width 285 height 497
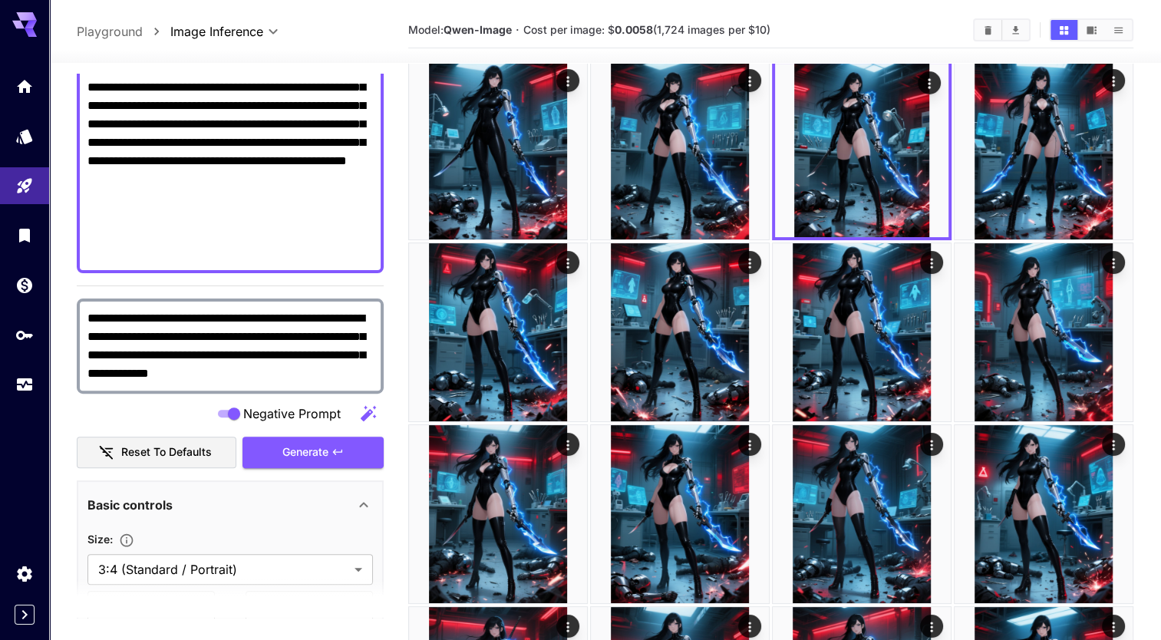
scroll to position [450, 0]
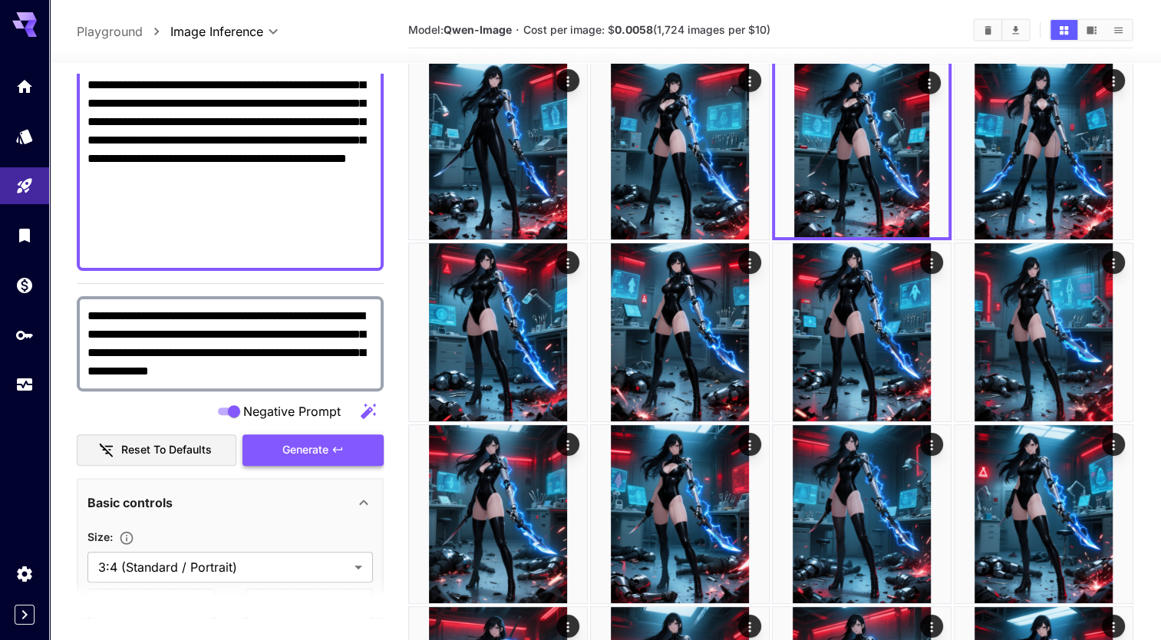
type textarea "**********"
click at [316, 443] on span "Generate" at bounding box center [305, 449] width 46 height 19
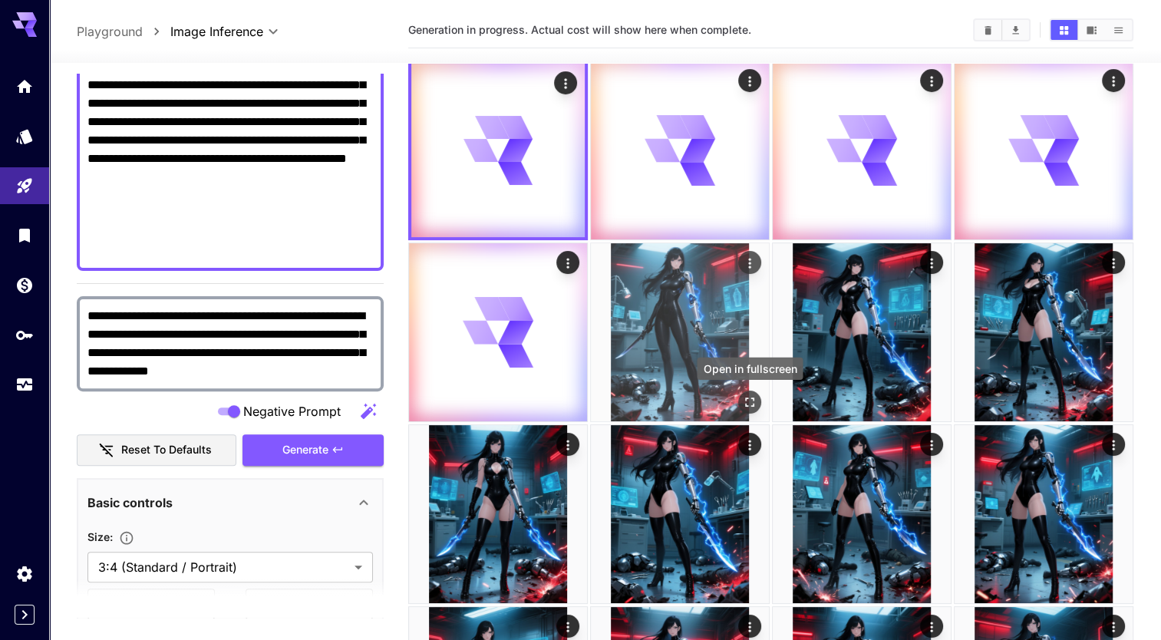
click at [753, 398] on icon "Open in fullscreen" at bounding box center [749, 401] width 9 height 9
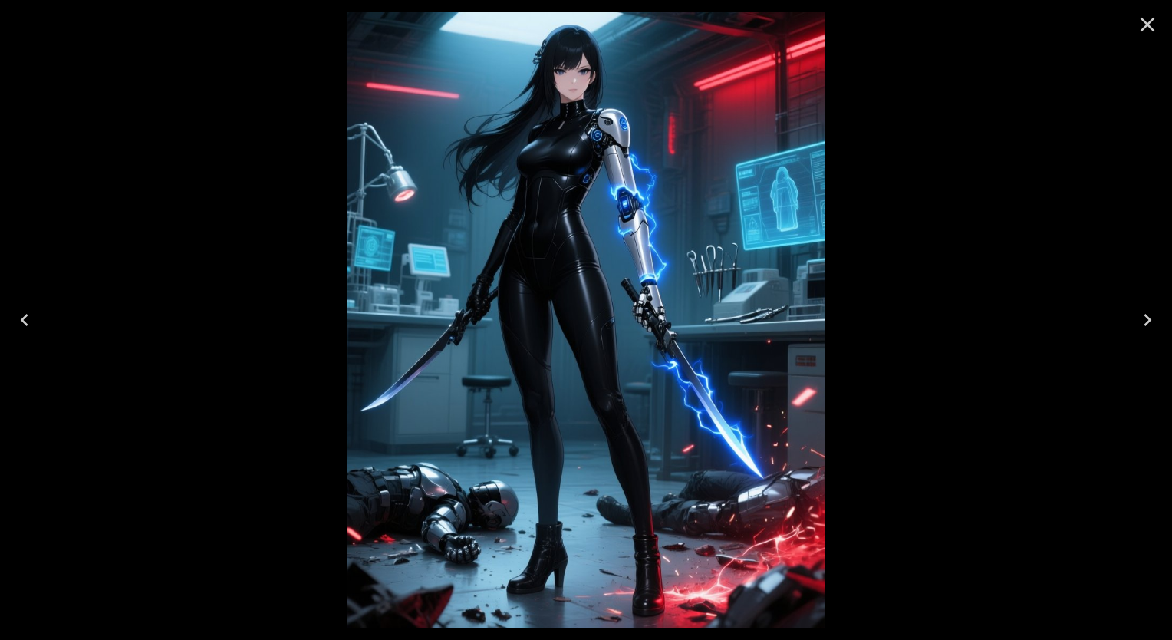
click at [1151, 33] on icon "Close" at bounding box center [1147, 24] width 25 height 25
